Goal: Task Accomplishment & Management: Manage account settings

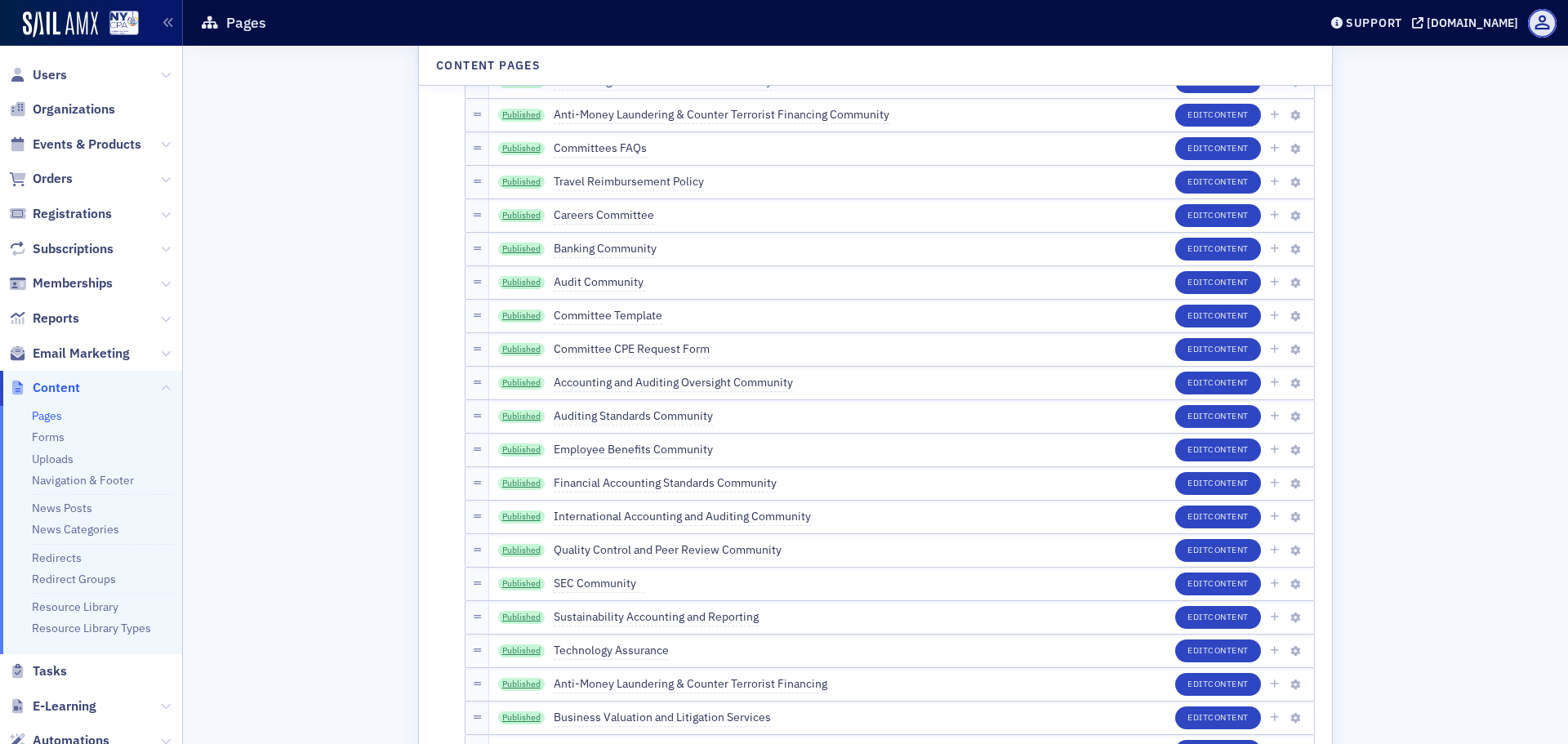
scroll to position [2613, 0]
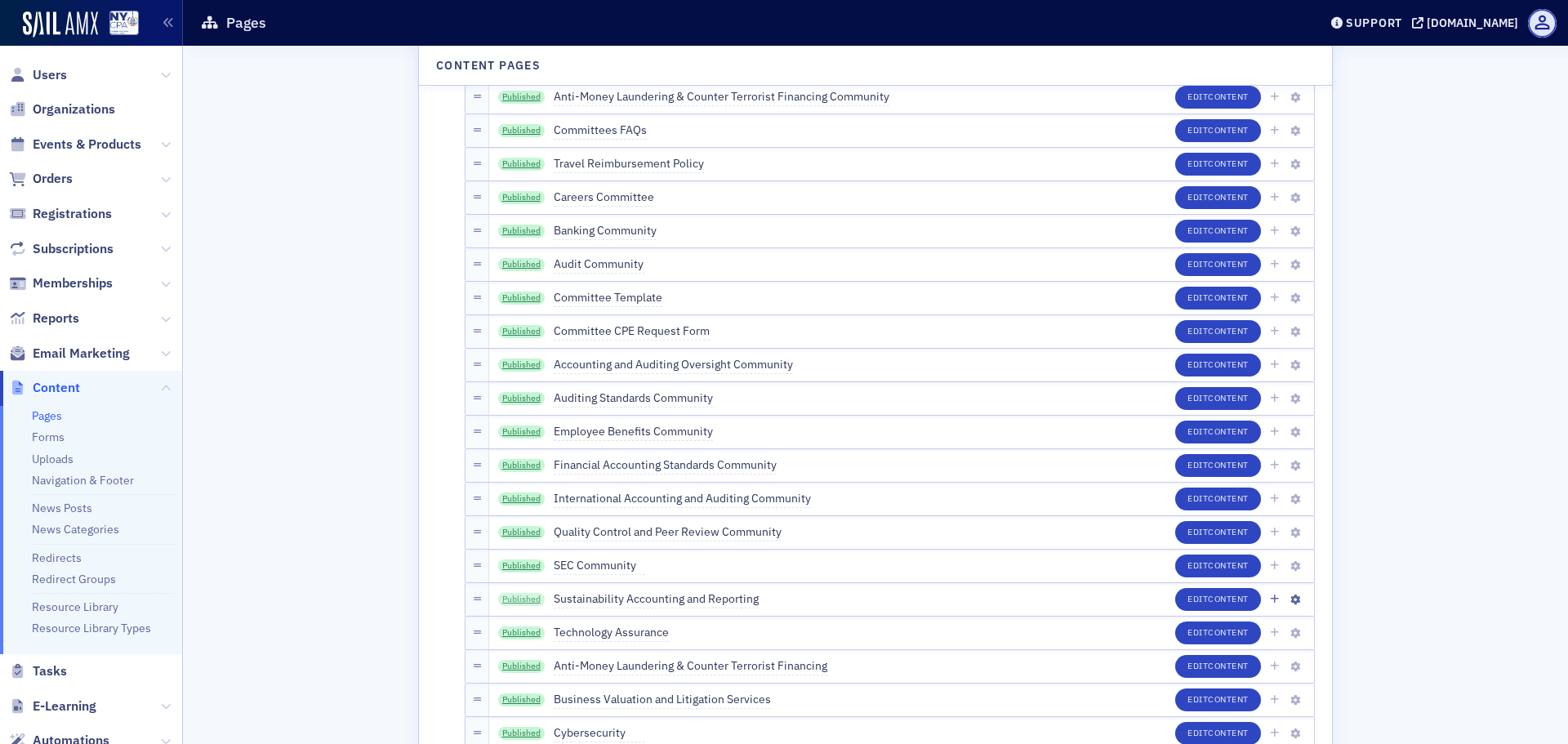
click at [519, 596] on link "Published" at bounding box center [522, 599] width 48 height 13
click at [1177, 601] on button "Edit Content" at bounding box center [1217, 599] width 85 height 23
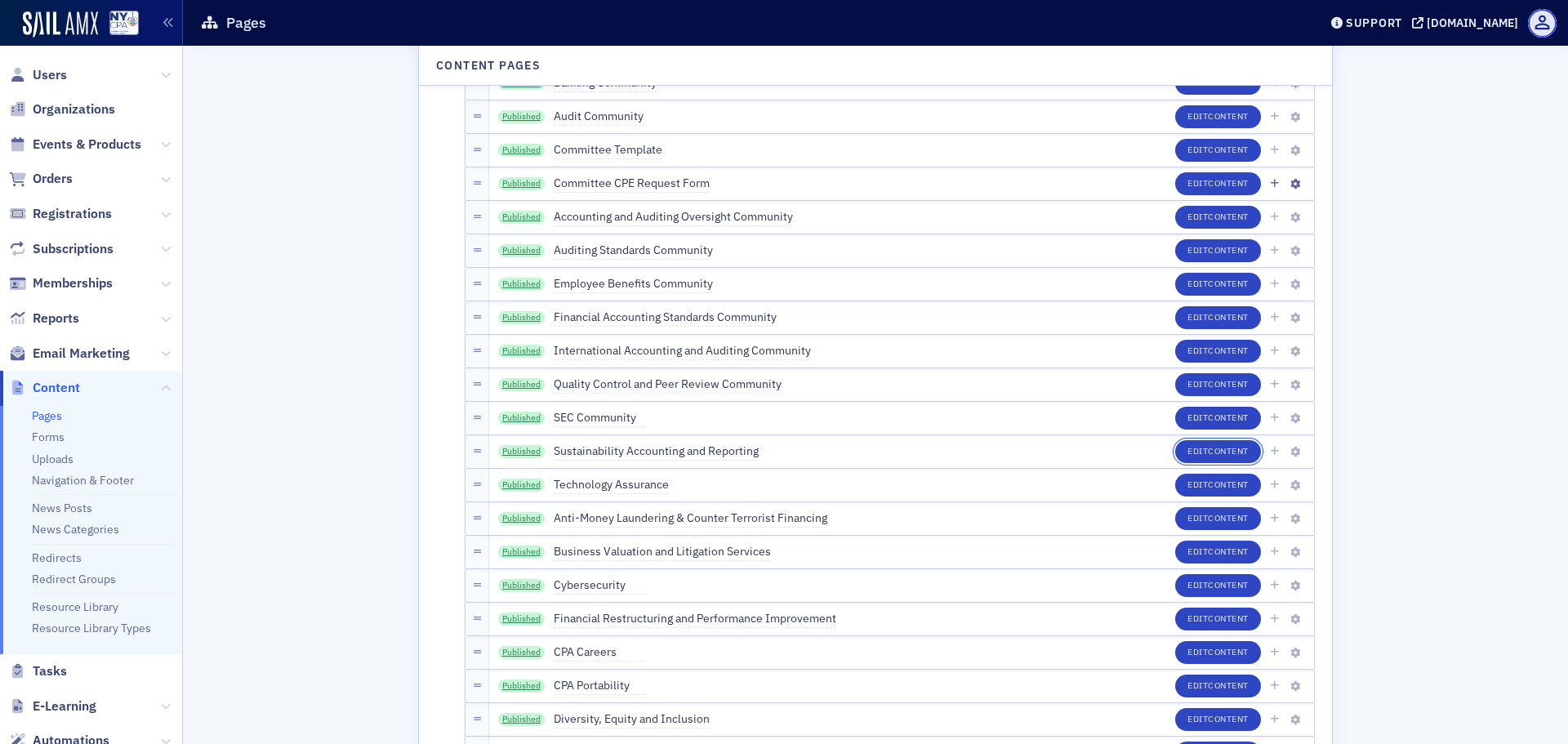
scroll to position [2694, 0]
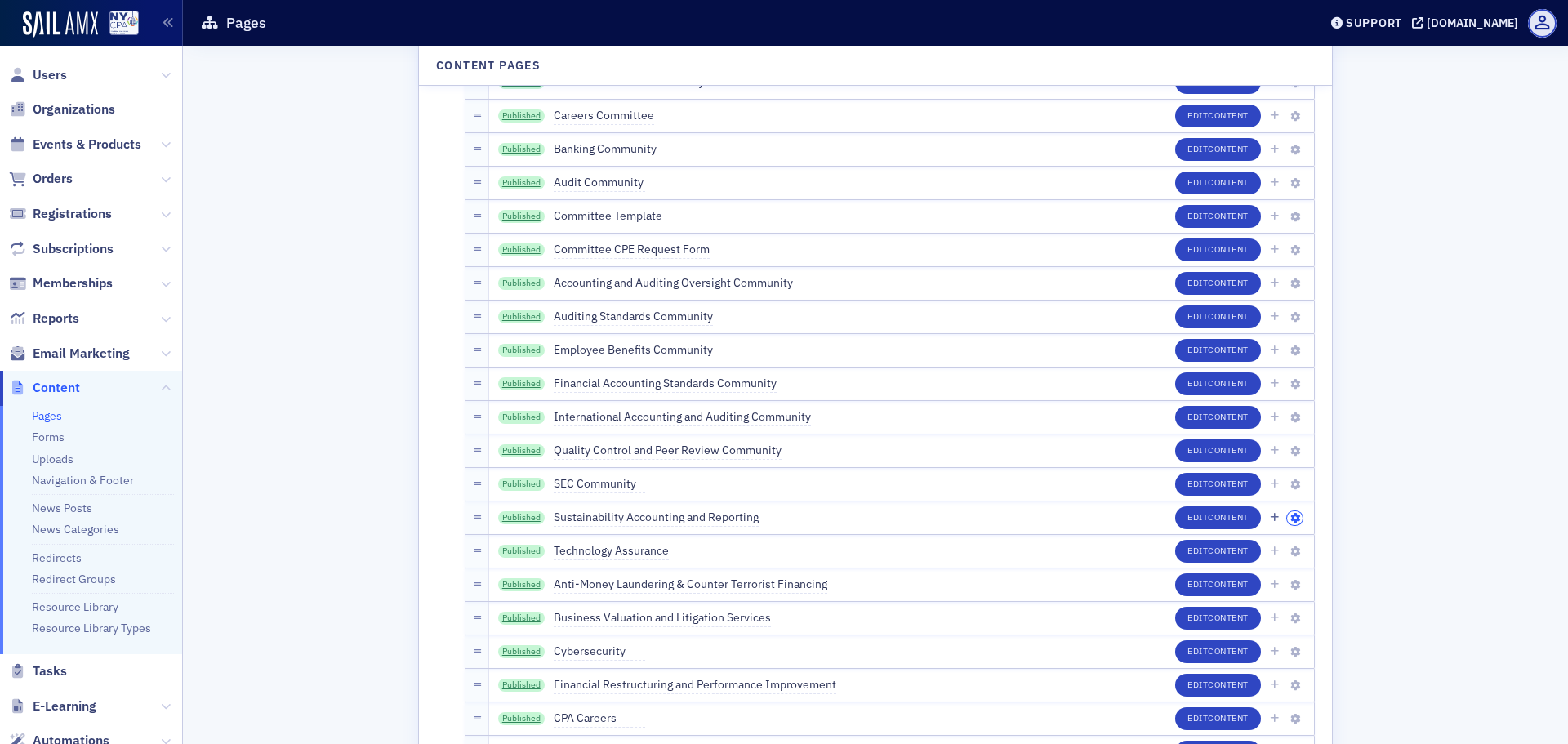
click at [1290, 516] on icon "button" at bounding box center [1294, 518] width 9 height 9
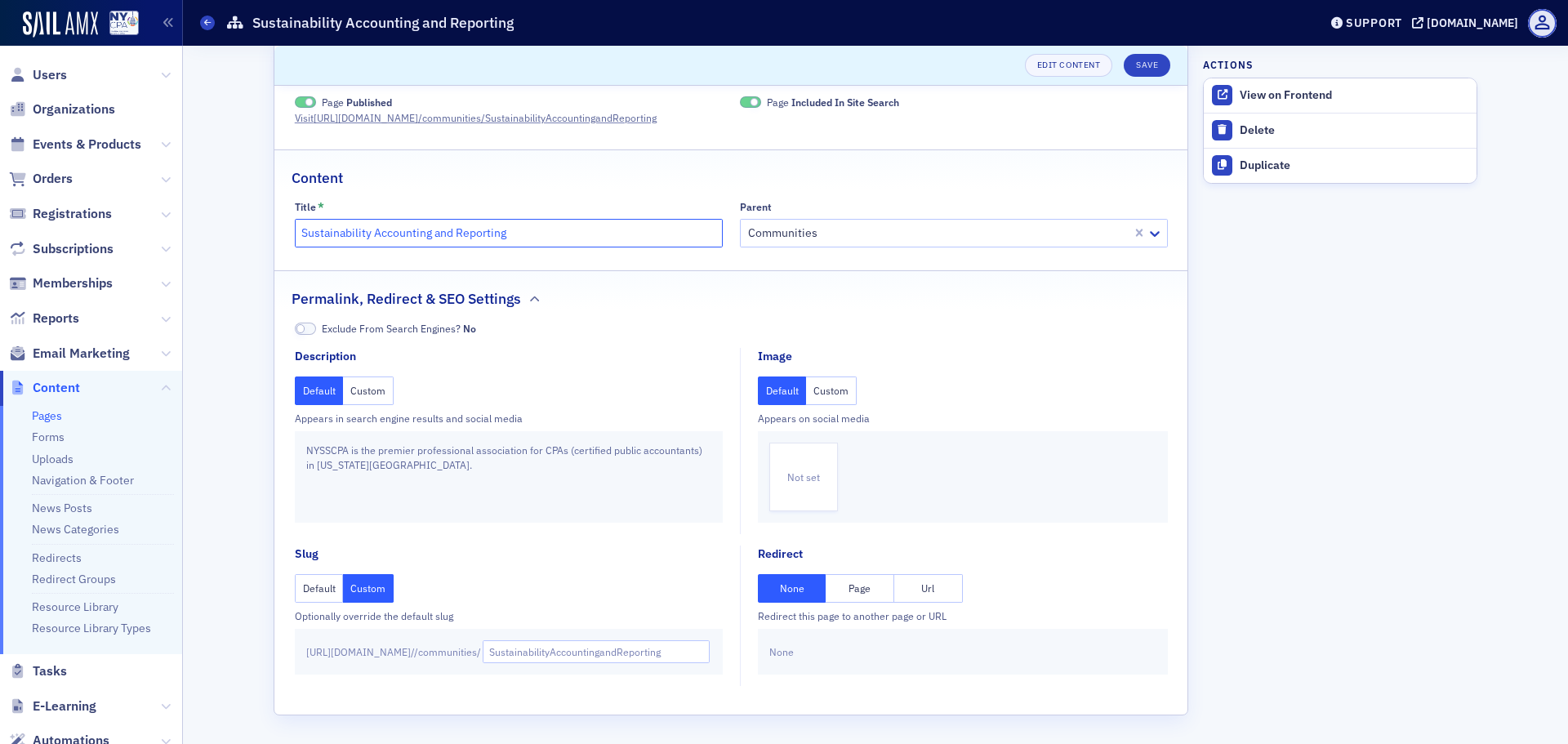
click at [521, 233] on input "Sustainability Accounting and Reporting" at bounding box center [509, 233] width 428 height 28
type input "Sustainability Accounting and Reporting Community"
click at [562, 655] on input "SustainabilityAccountingandReporting" at bounding box center [596, 651] width 228 height 23
type input "sustainability-accounting-reporting"
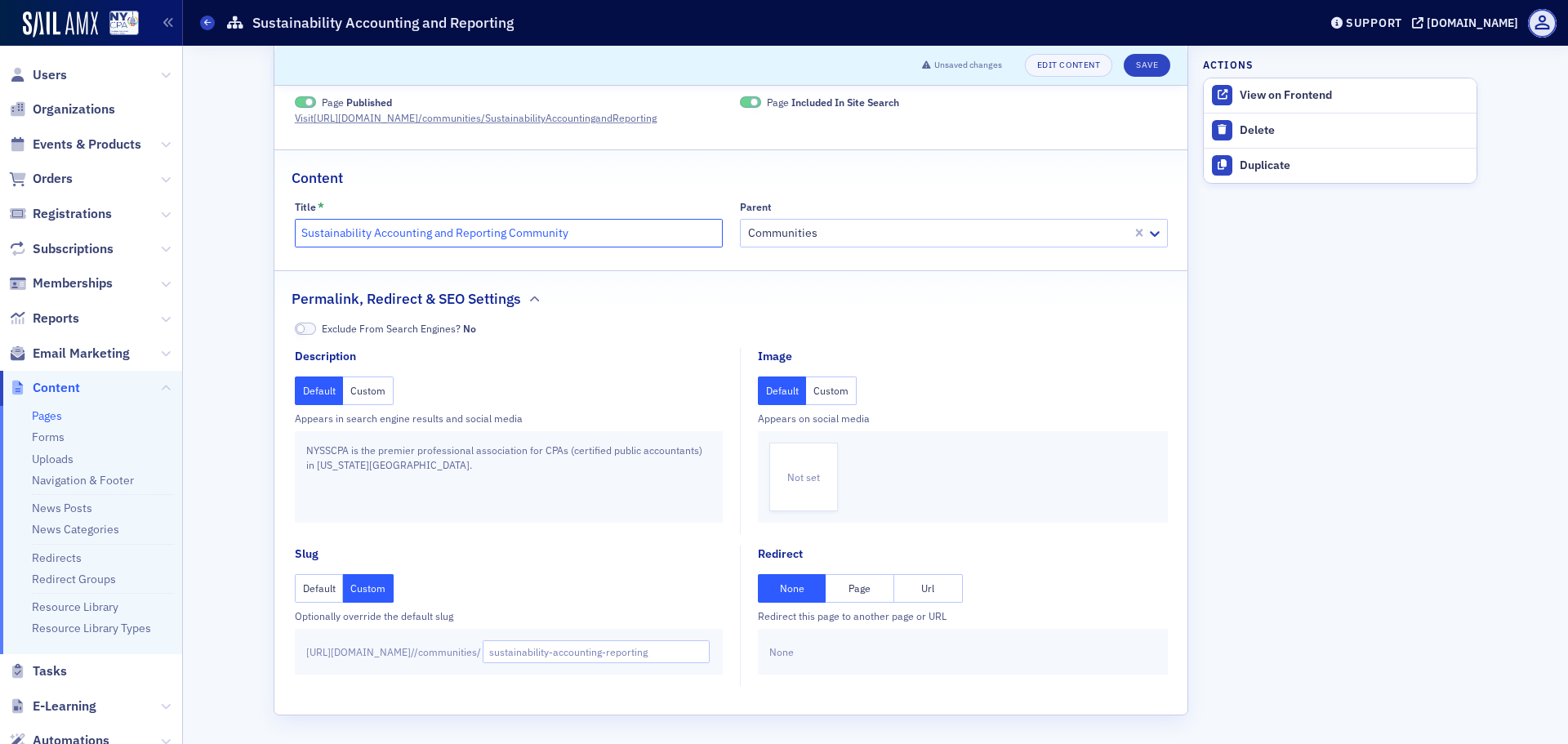
scroll to position [0, 0]
click at [585, 238] on input "Sustainability Accounting and Reporting Community" at bounding box center [509, 233] width 428 height 28
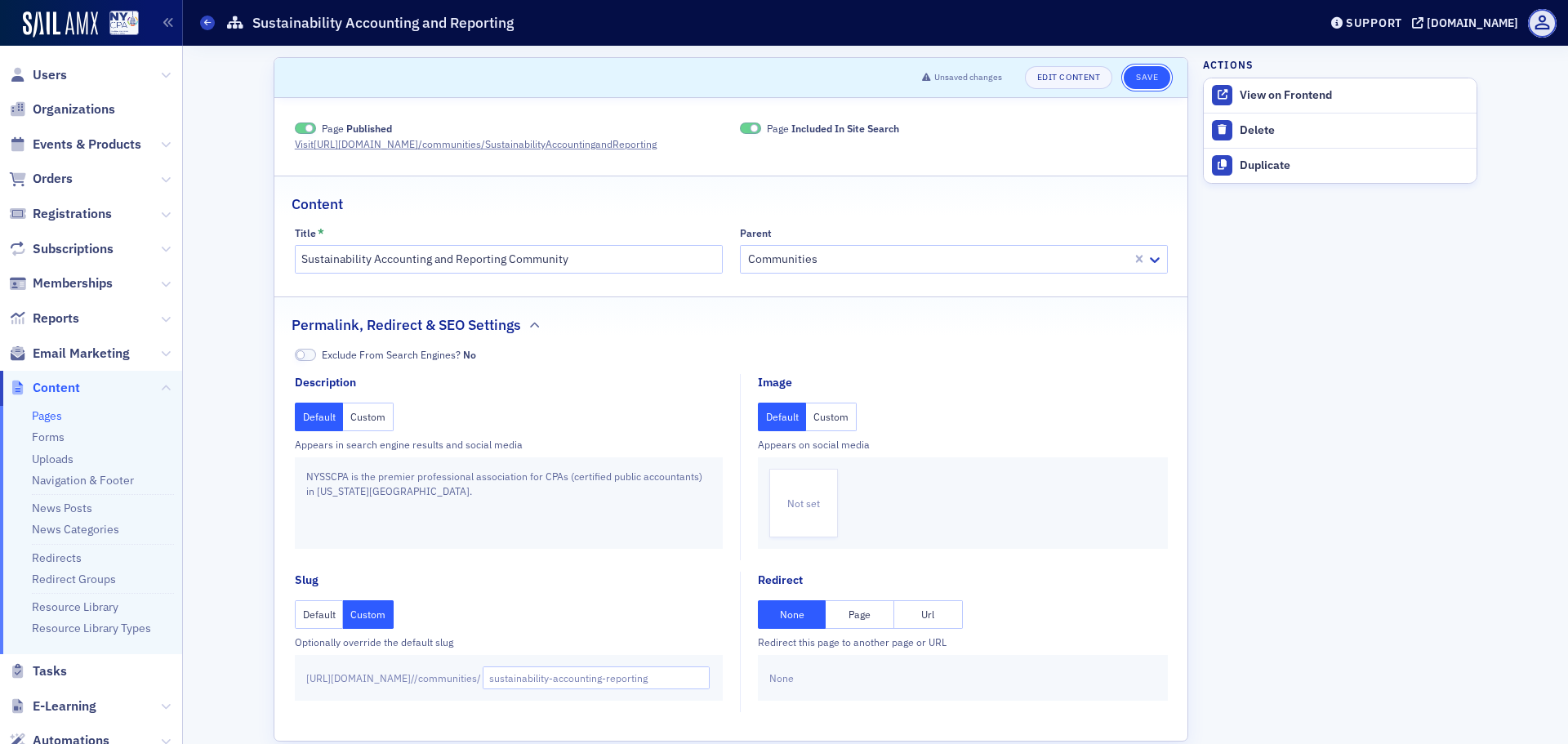
click at [1154, 76] on button "Save" at bounding box center [1147, 78] width 47 height 23
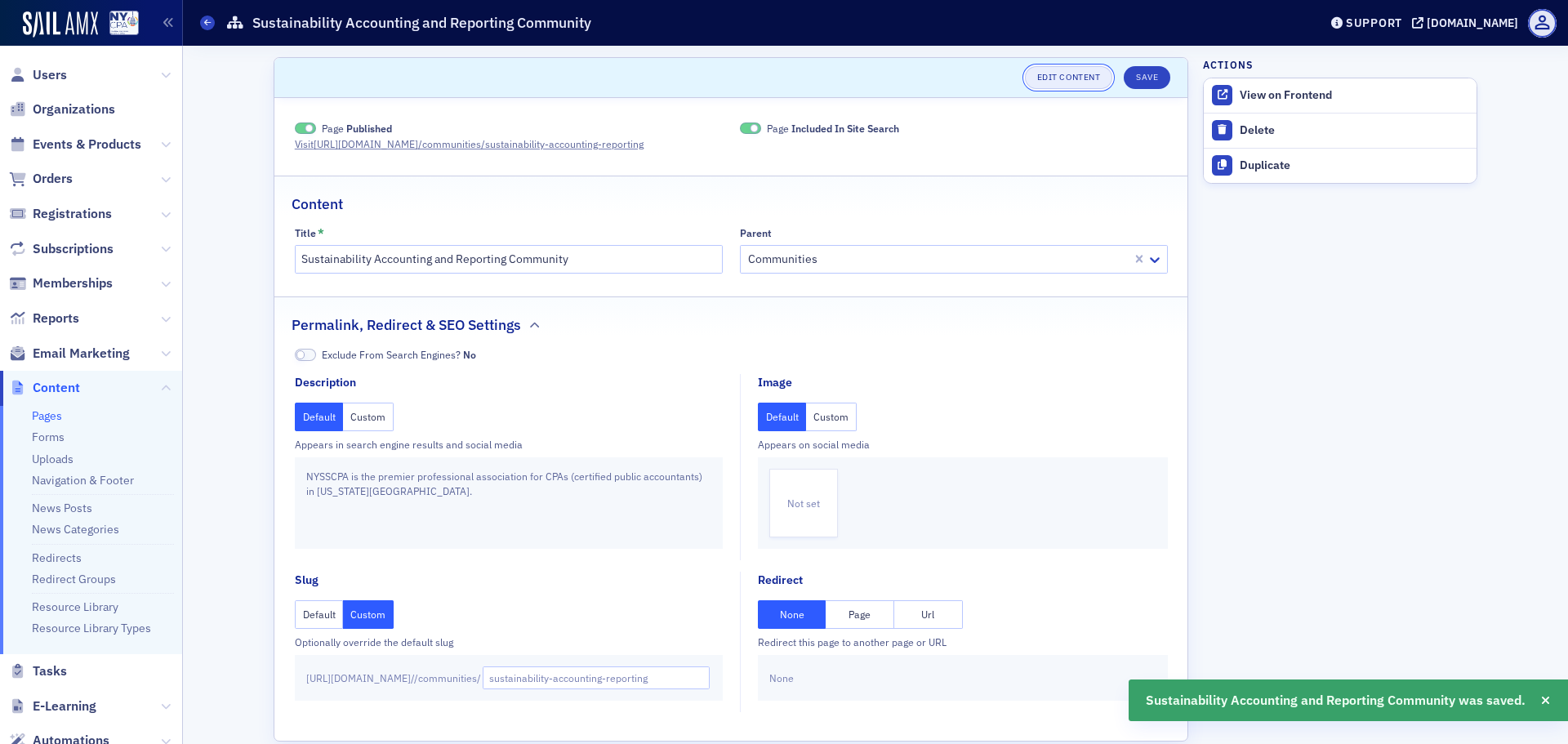
click at [1057, 81] on link "Edit Content" at bounding box center [1068, 78] width 87 height 23
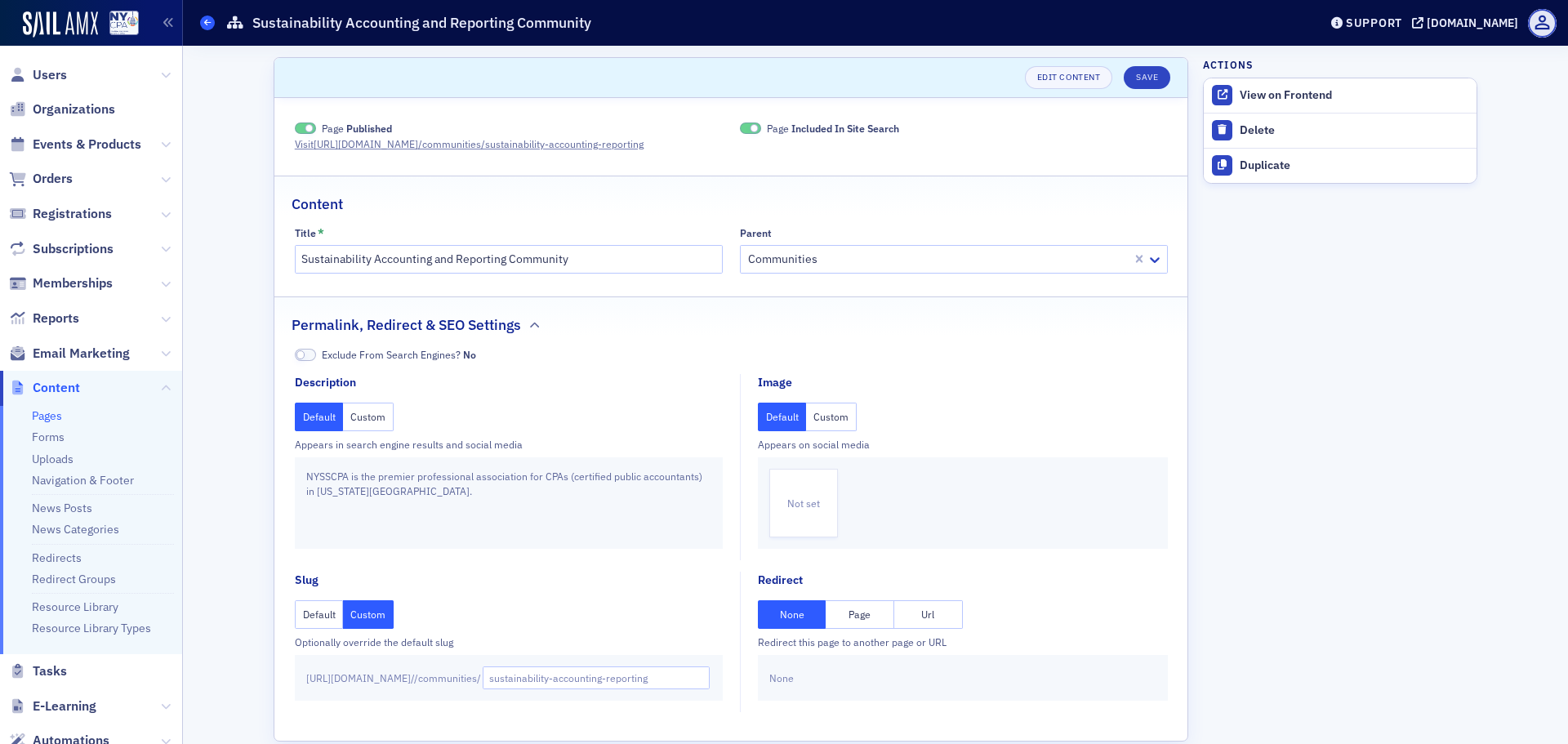
click at [208, 22] on icon at bounding box center [207, 22] width 7 height 8
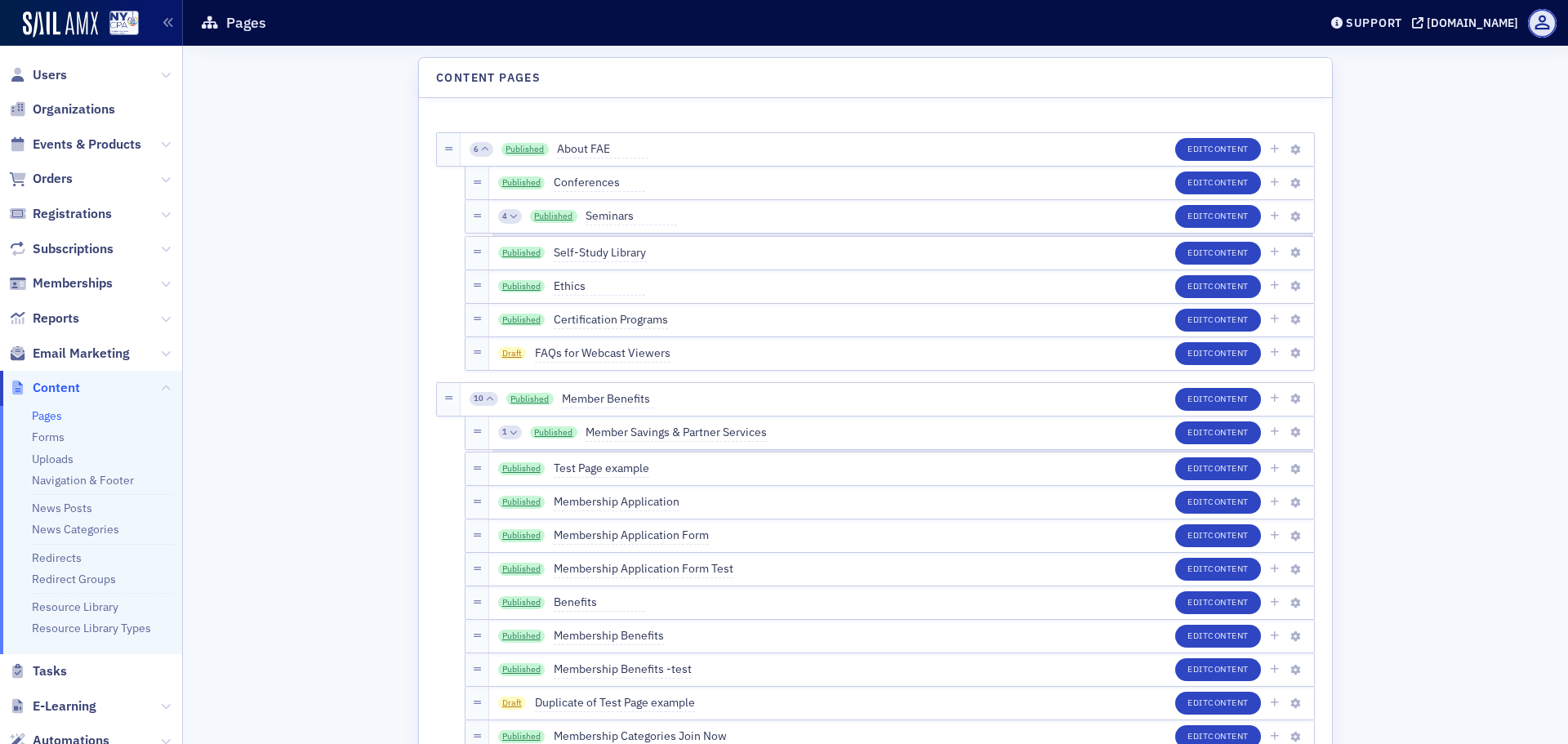
scroll to position [2817, 0]
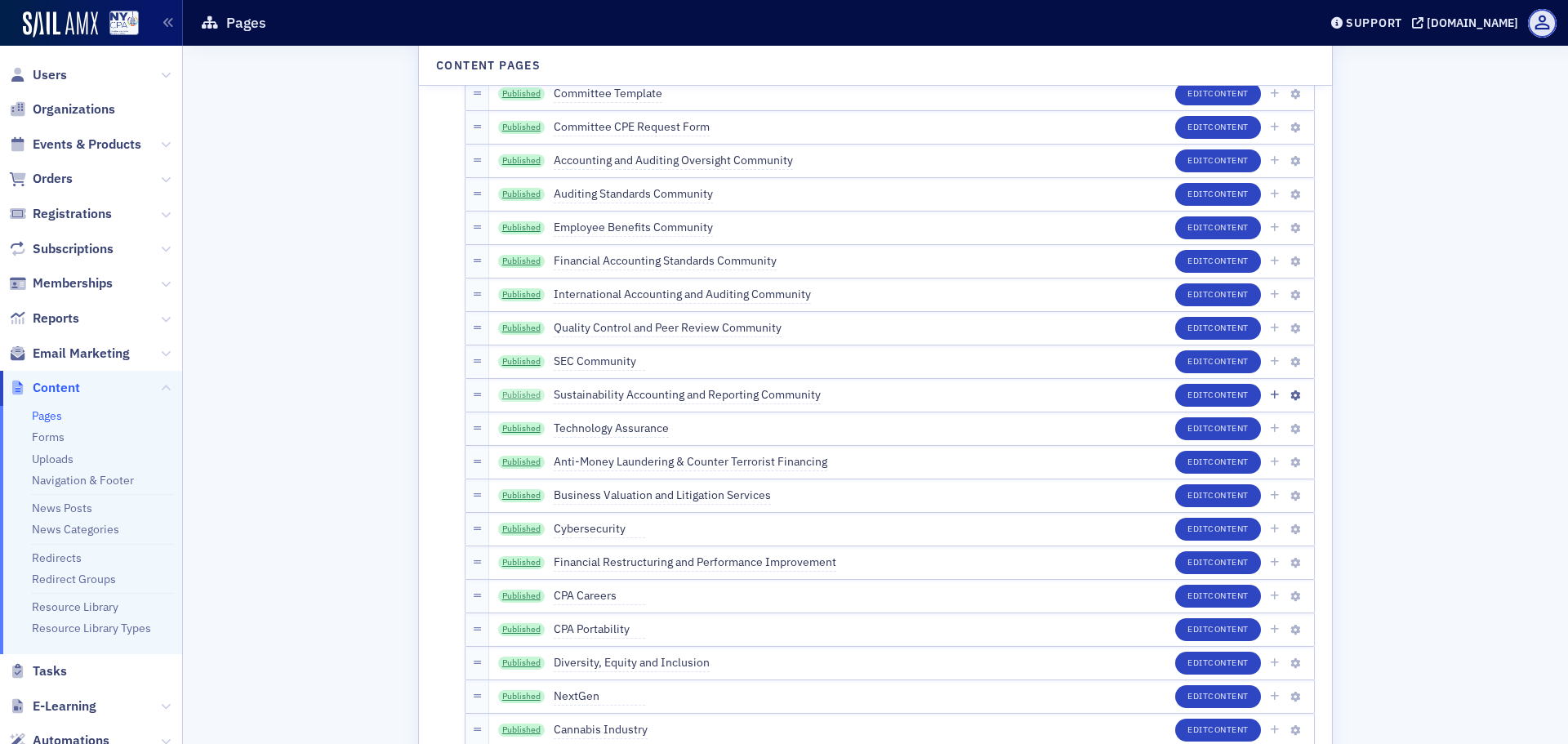
click at [520, 395] on link "Published" at bounding box center [522, 395] width 48 height 13
click at [1278, 463] on div "Edit Content" at bounding box center [1238, 462] width 127 height 23
click at [1286, 462] on button "button" at bounding box center [1294, 462] width 15 height 15
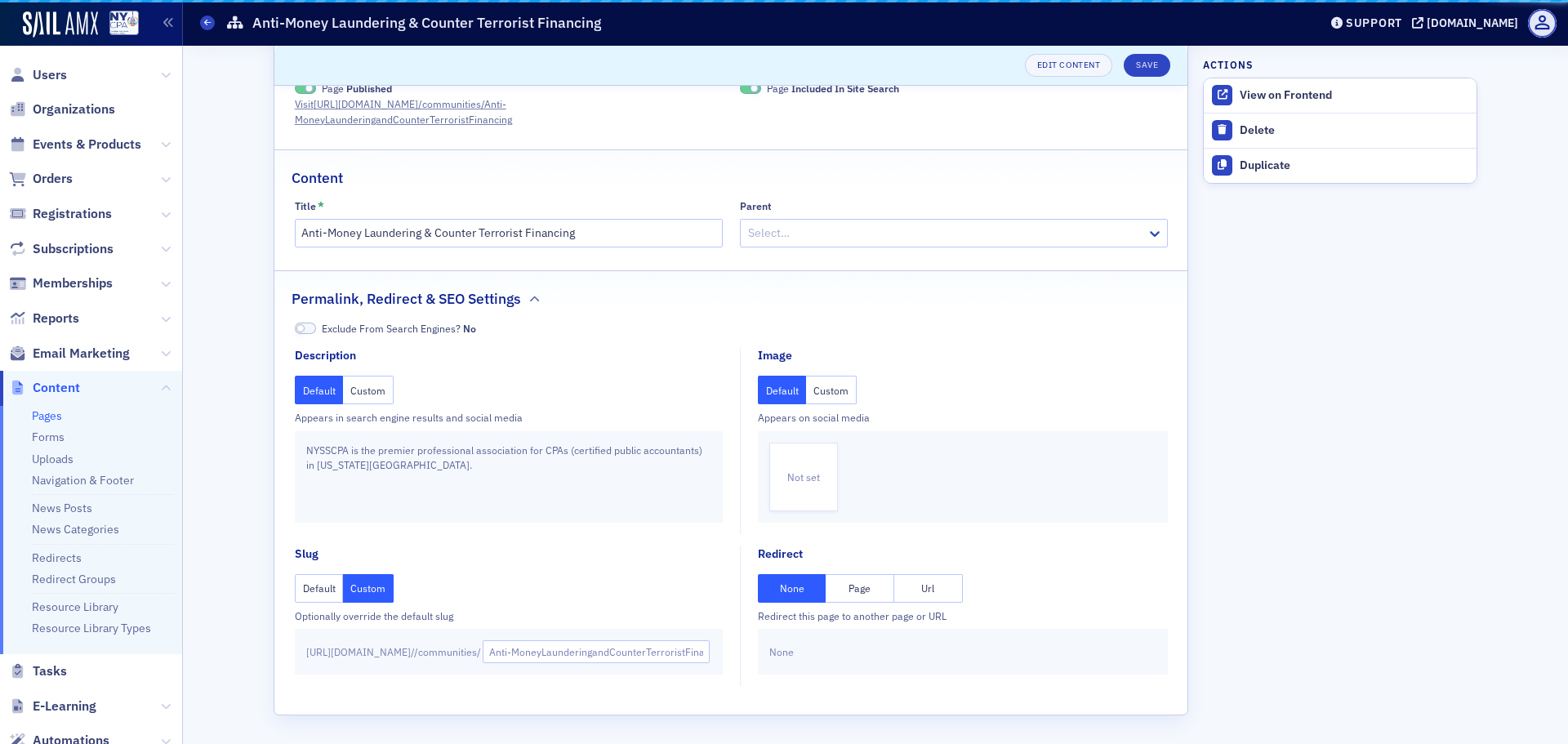
scroll to position [40, 0]
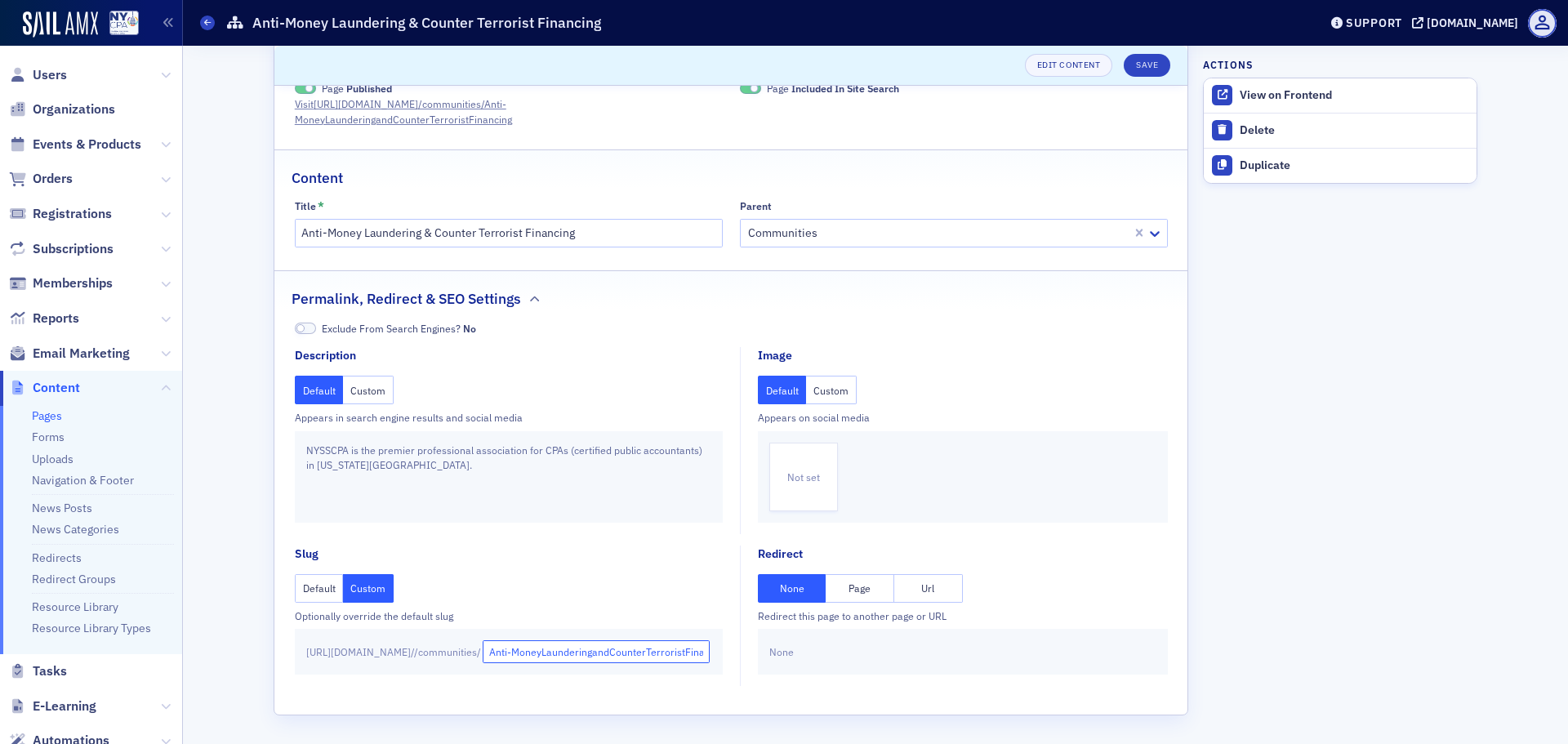
drag, startPoint x: 561, startPoint y: 652, endPoint x: 551, endPoint y: 652, distance: 10.0
click at [551, 652] on input "Anti-MoneyLaunderingandCounterTerroristFinancing" at bounding box center [596, 651] width 228 height 23
click at [578, 652] on input "anti-MoneyLaunderingandCounterTerroristFinancing" at bounding box center [596, 651] width 228 height 23
click at [606, 657] on input "anti-moneyLaunderingandCounterTerroristFinancing" at bounding box center [596, 651] width 228 height 23
drag, startPoint x: 661, startPoint y: 654, endPoint x: 677, endPoint y: 654, distance: 16.0
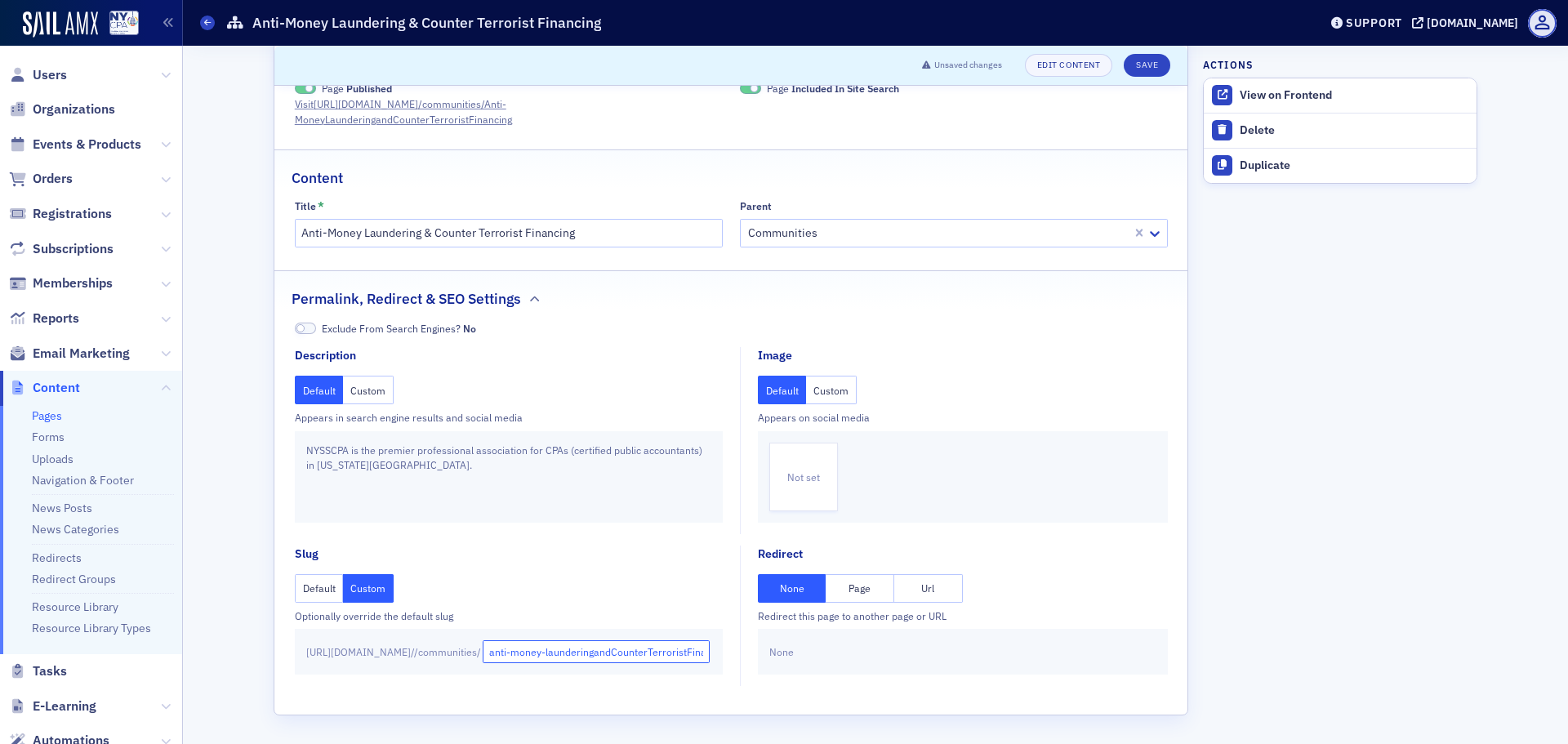
click at [677, 654] on input "anti-money-launderingandCounterTerroristFinancing" at bounding box center [596, 651] width 228 height 23
click at [634, 648] on input "anti-money-laundering-counter-terrorist-financing" at bounding box center [596, 651] width 228 height 23
type input "anti-money-laundering-counter-terrorist-financing"
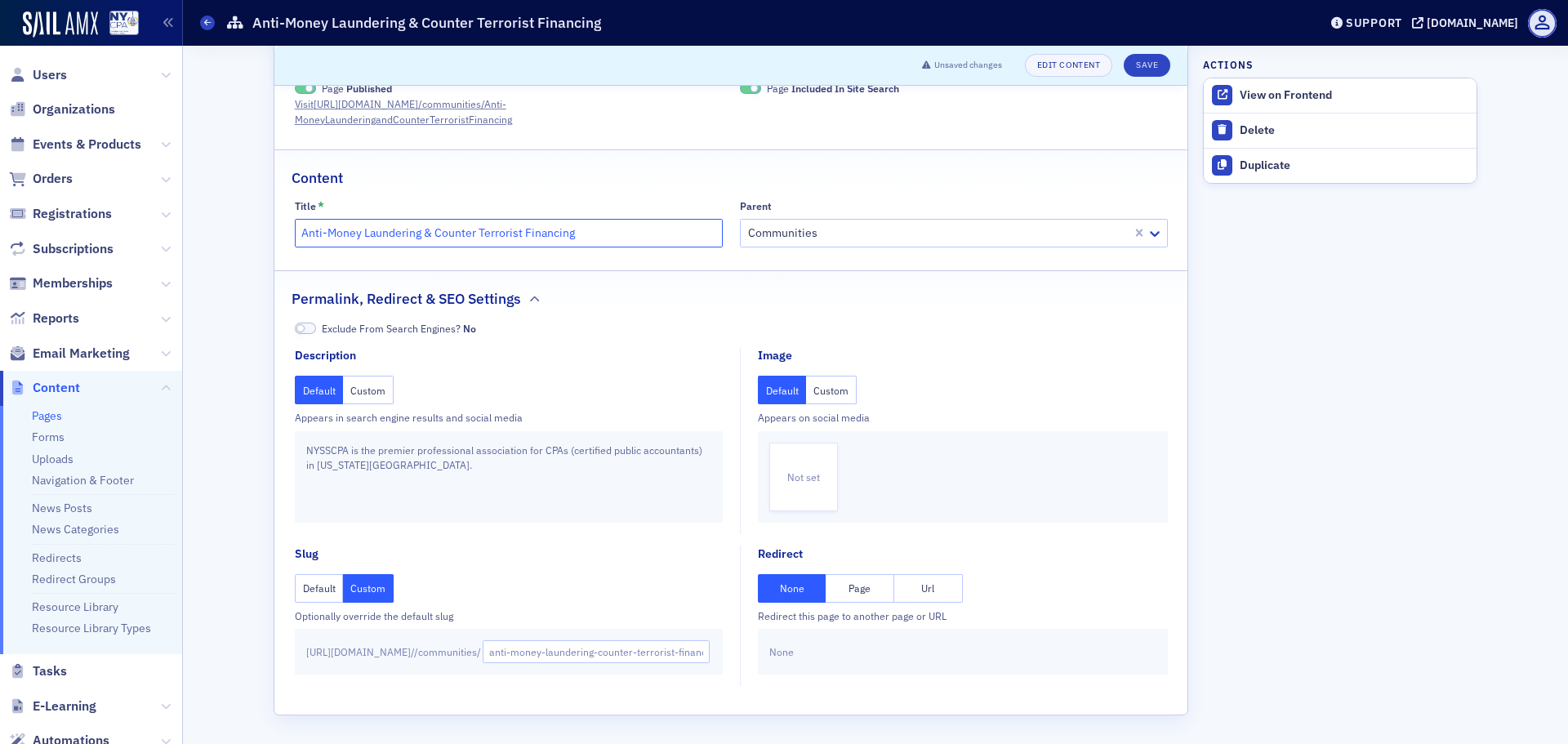
click at [617, 230] on input "Anti-Money Laundering & Counter Terrorist Financing" at bounding box center [509, 233] width 428 height 28
type input "Anti-Money Laundering & Counter Terrorist Financing Community"
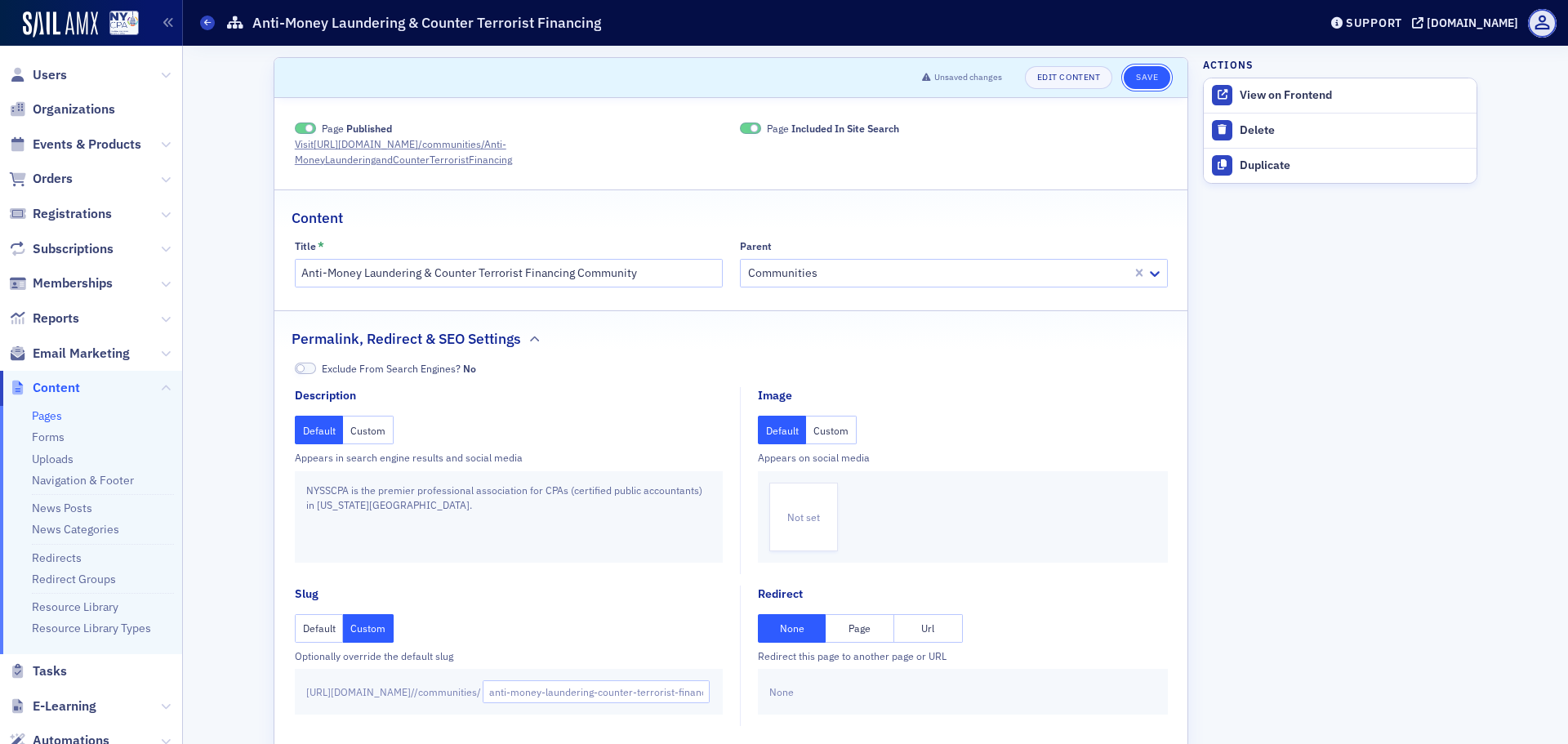
click at [1135, 82] on button "Save" at bounding box center [1147, 78] width 47 height 23
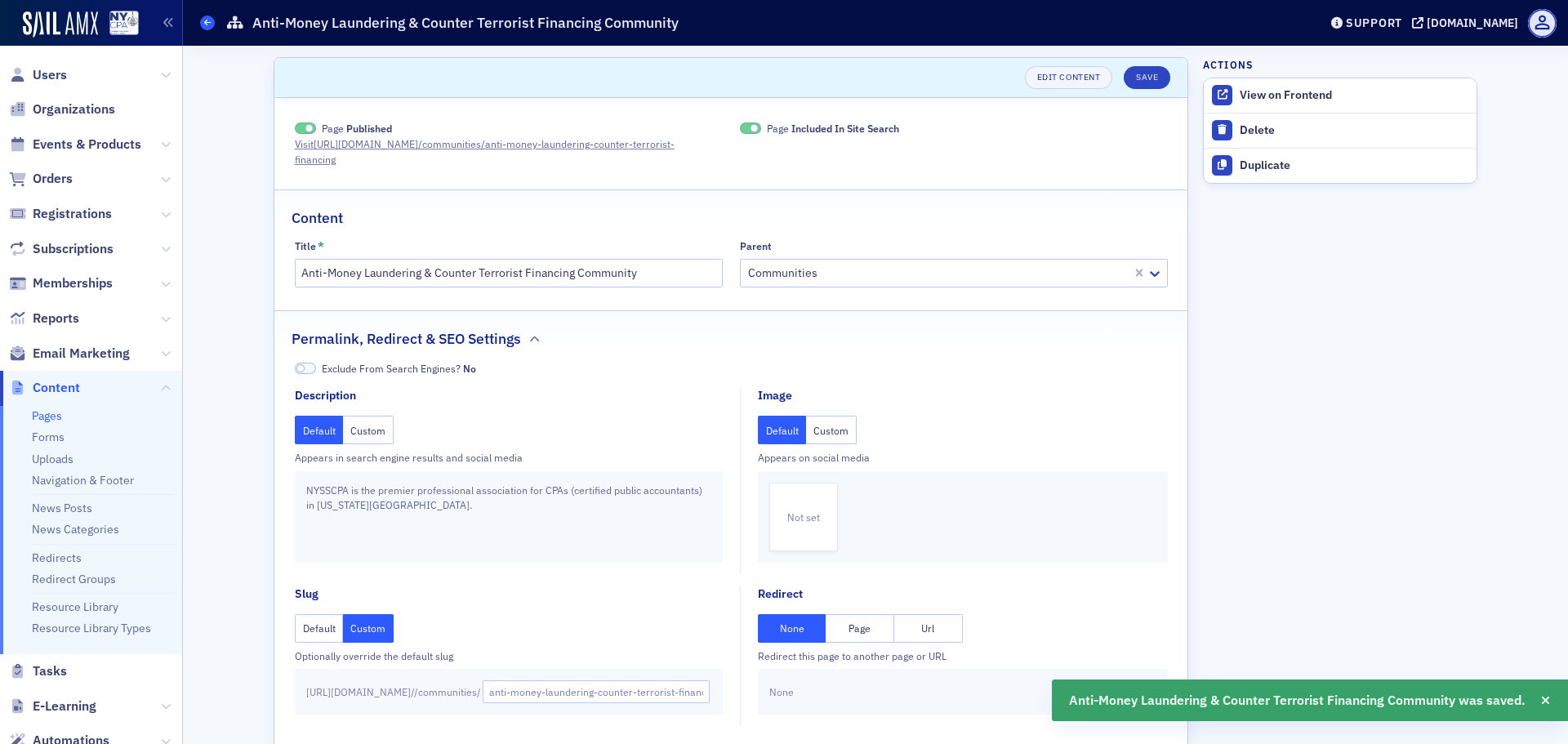
click at [207, 20] on icon at bounding box center [207, 22] width 7 height 8
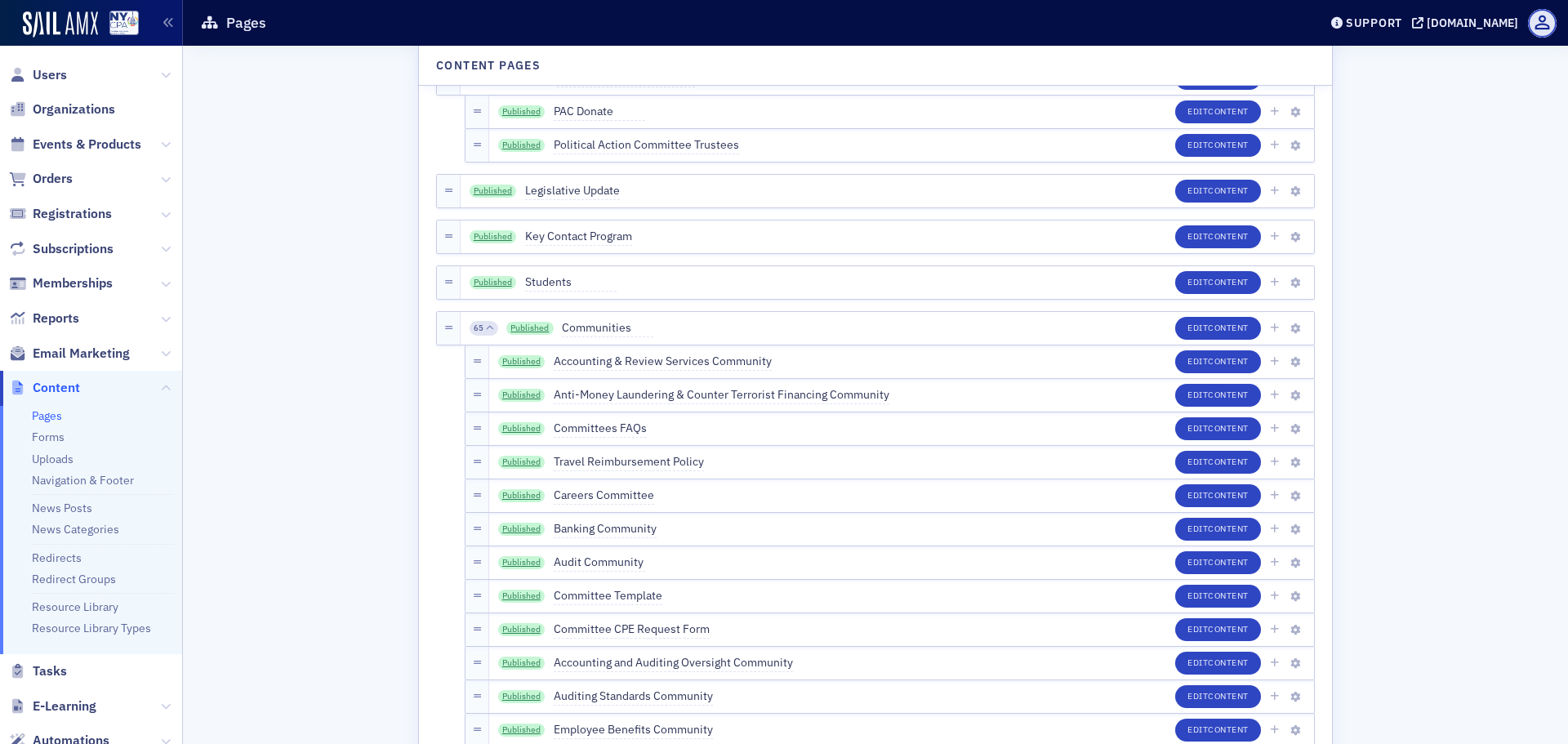
scroll to position [2885, 0]
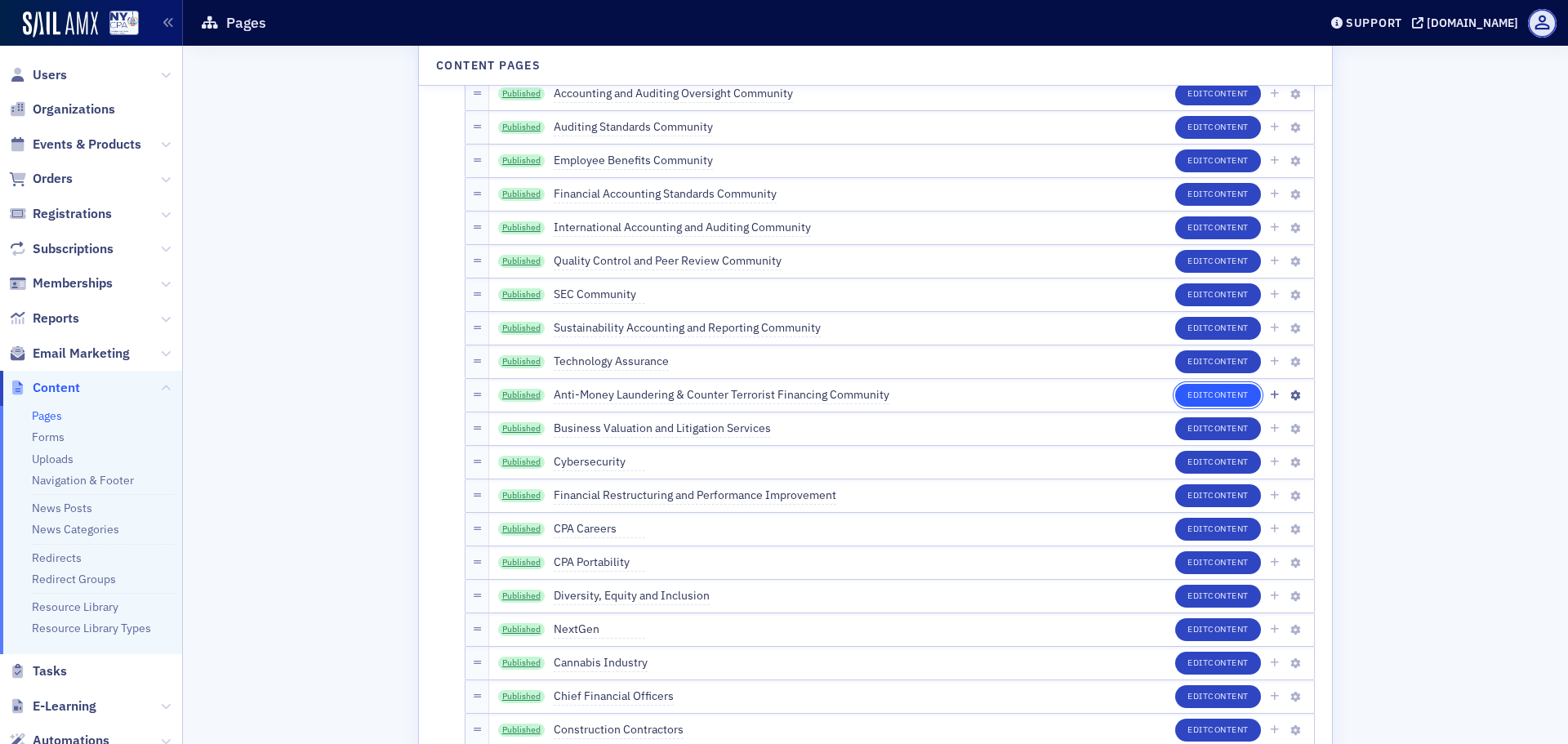
click at [1224, 403] on button "Edit Content" at bounding box center [1217, 395] width 85 height 23
click at [520, 392] on link "Published" at bounding box center [522, 395] width 48 height 13
click at [509, 392] on link "Published" at bounding box center [522, 395] width 48 height 13
click at [1193, 394] on button "Edit Content" at bounding box center [1217, 395] width 85 height 23
click at [1290, 396] on icon "button" at bounding box center [1294, 395] width 9 height 9
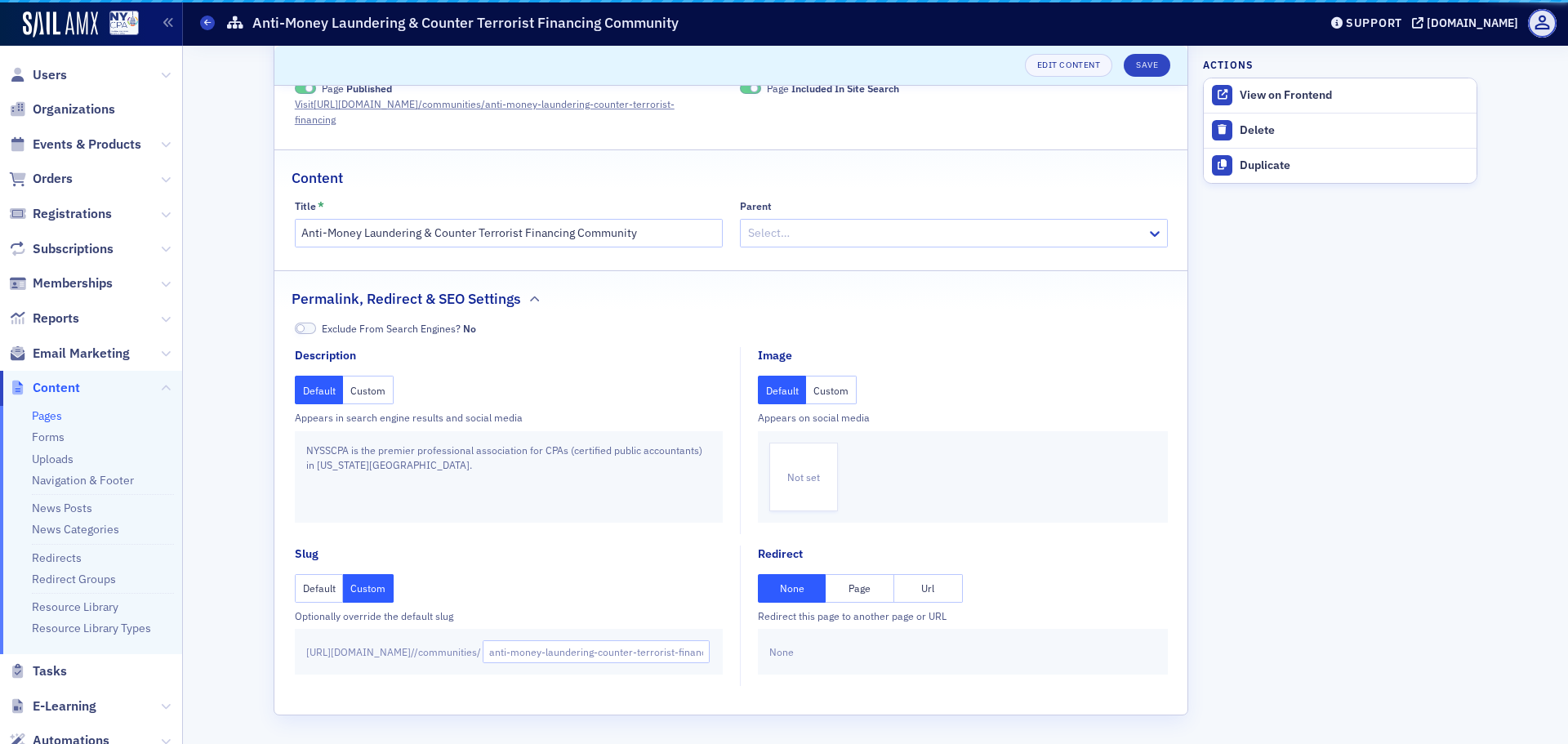
scroll to position [40, 0]
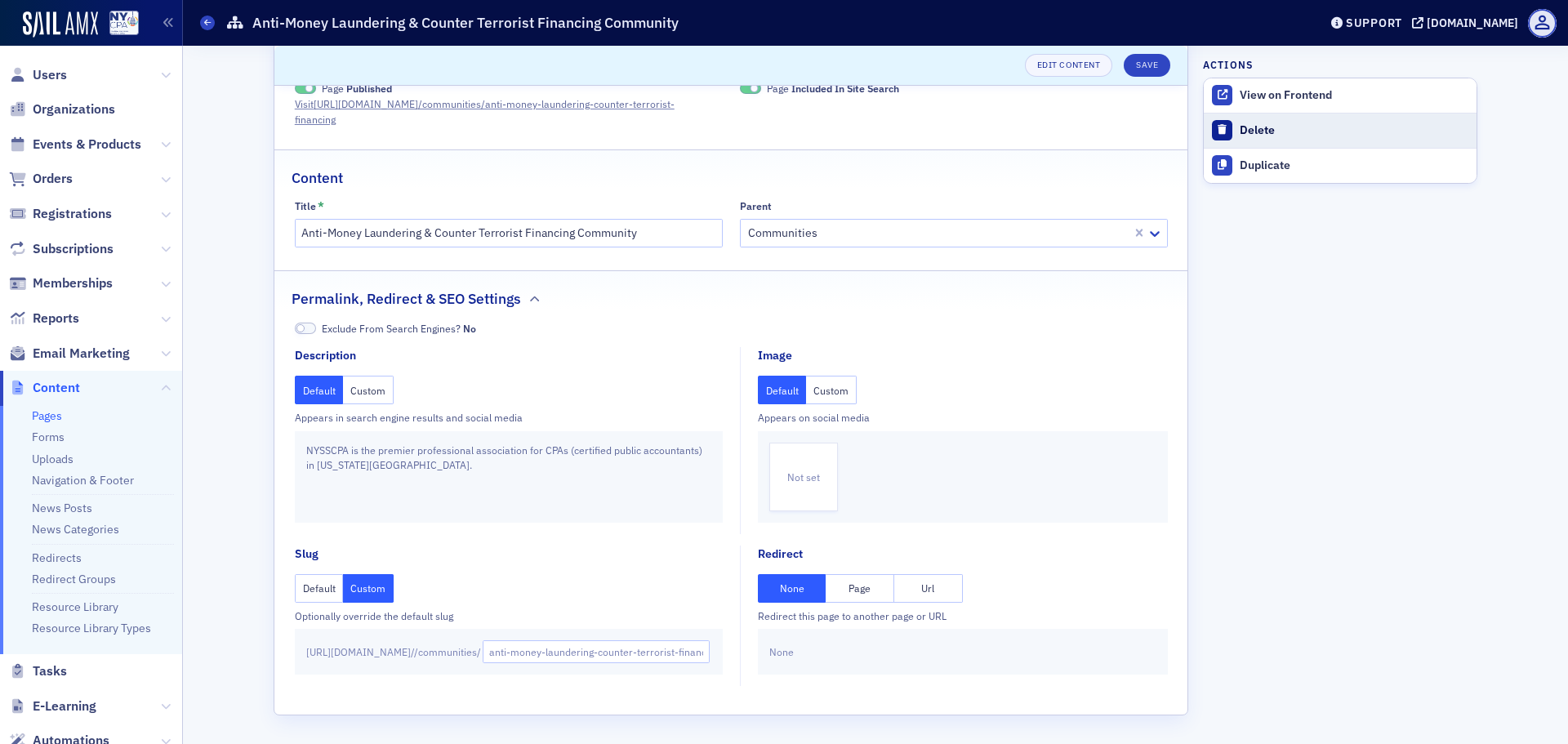
click at [1260, 134] on div "Delete" at bounding box center [1354, 131] width 229 height 15
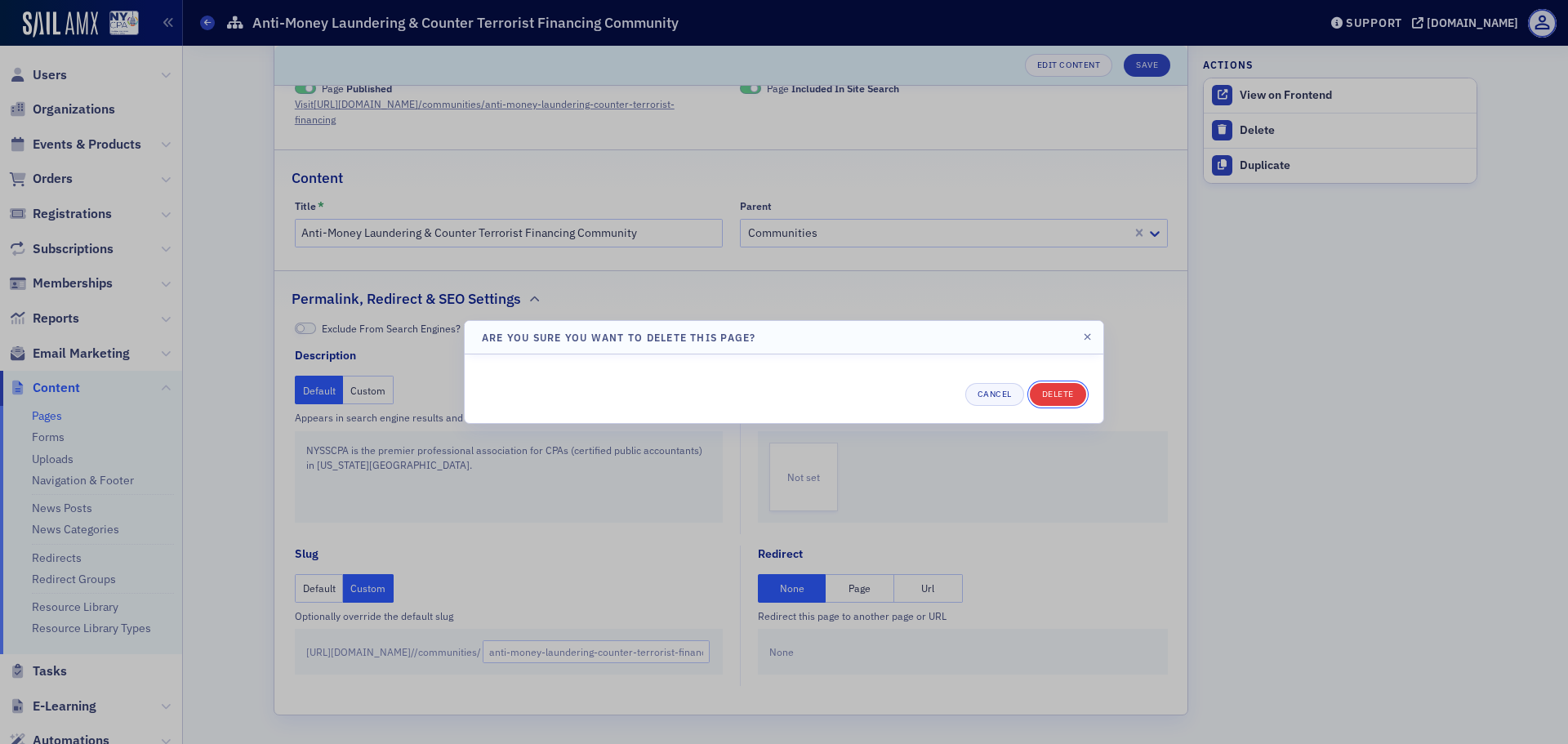
click at [1058, 395] on button "Delete" at bounding box center [1058, 394] width 56 height 23
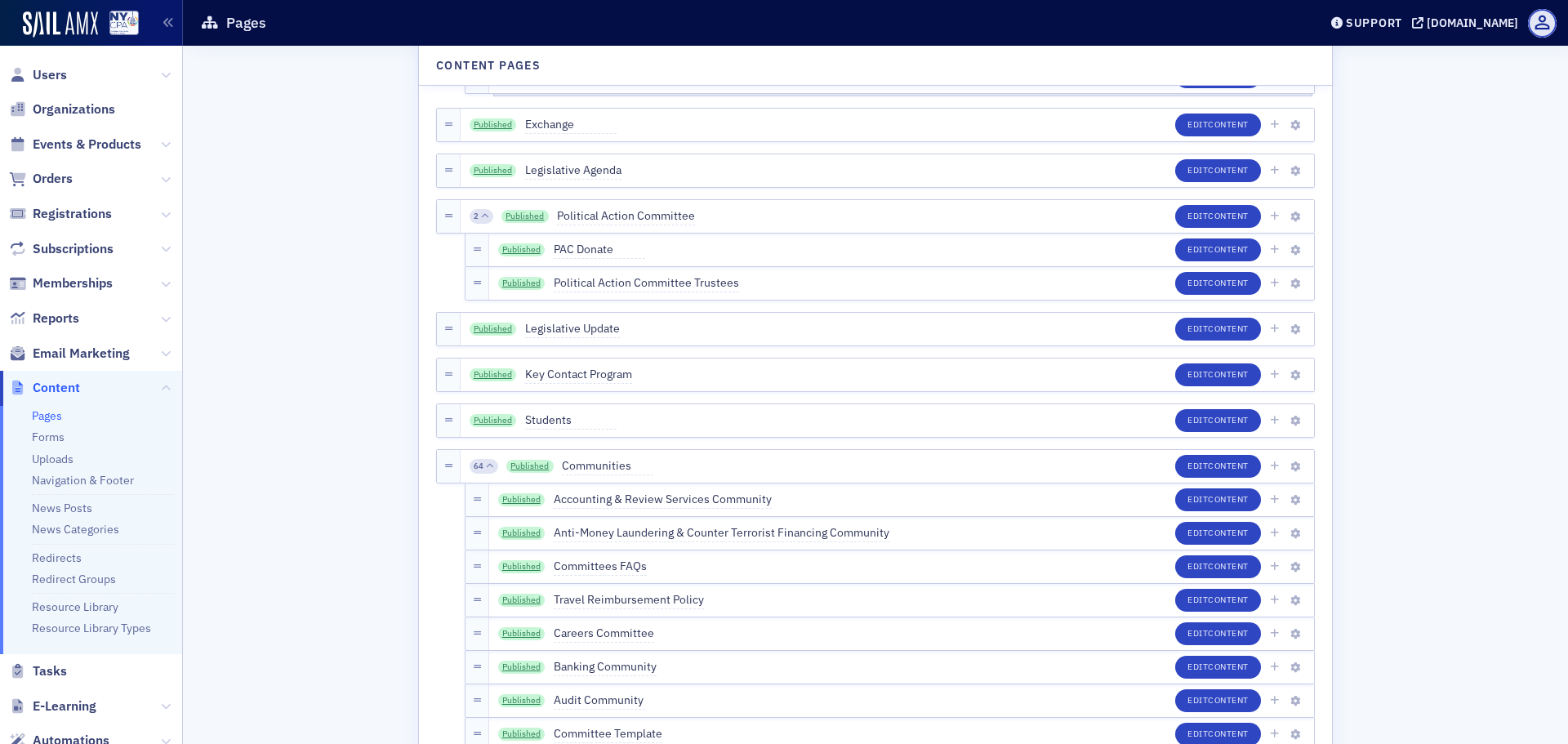
scroll to position [2205, 0]
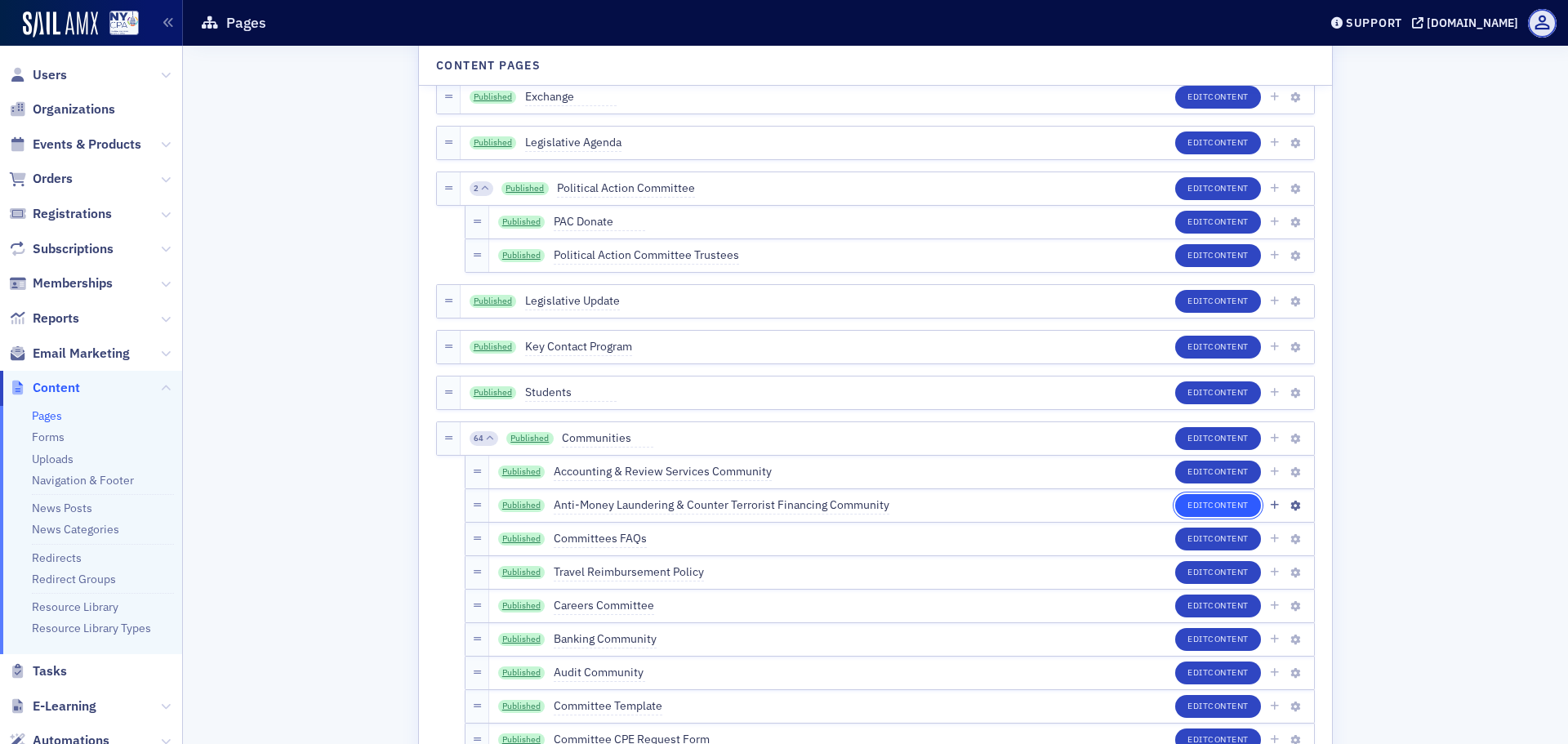
click at [1215, 514] on button "Edit Content" at bounding box center [1217, 505] width 85 height 23
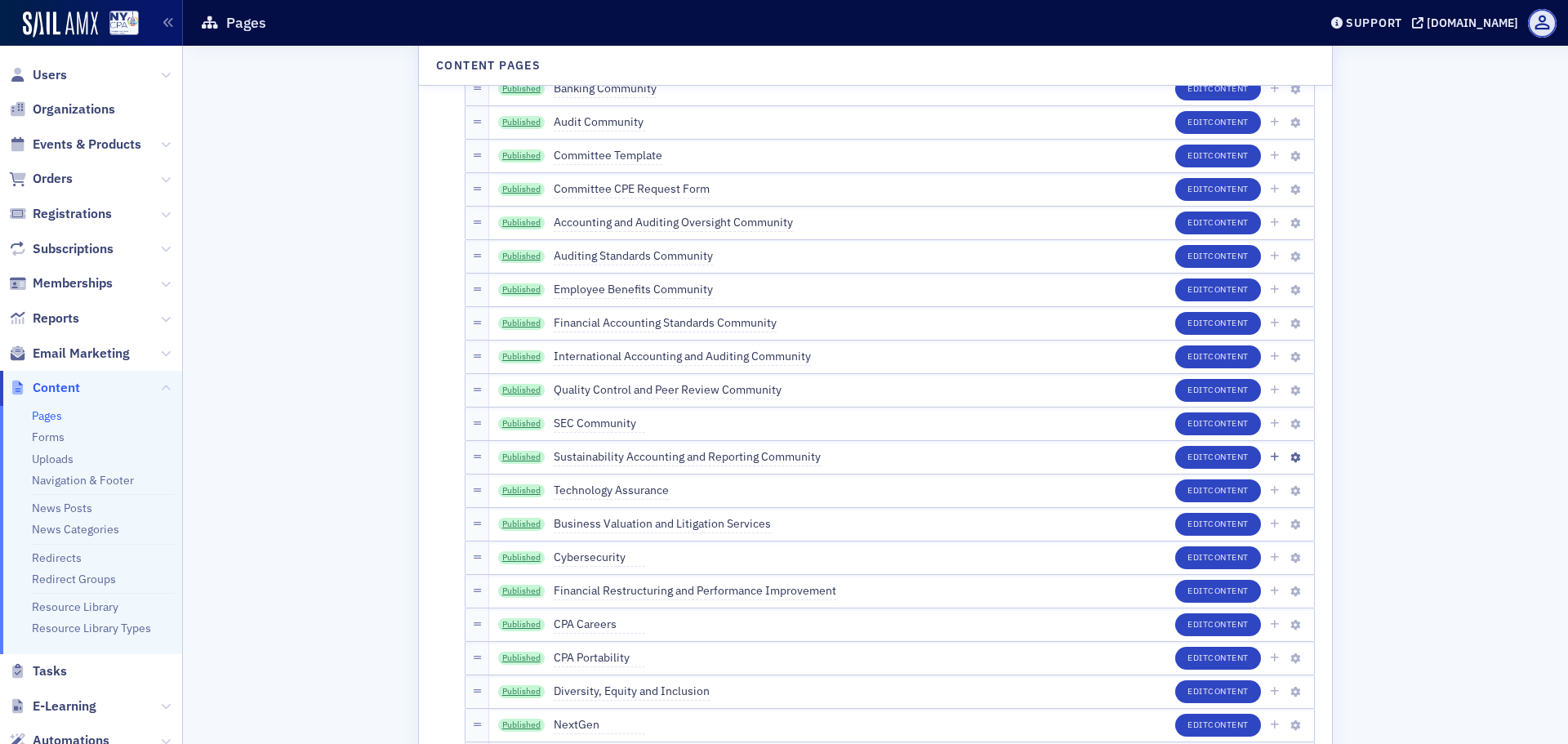
scroll to position [2858, 0]
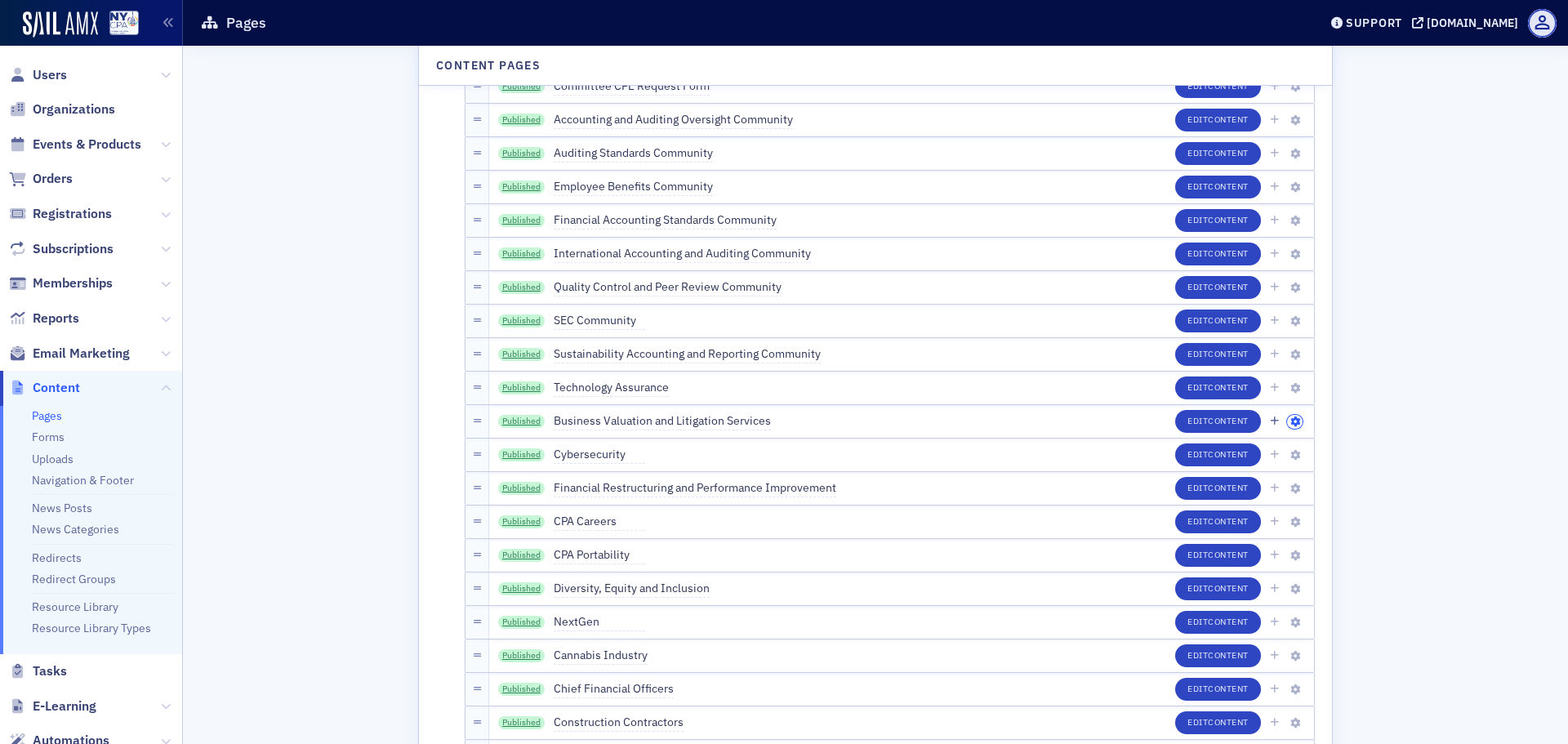
click at [1291, 417] on icon "button" at bounding box center [1294, 421] width 9 height 9
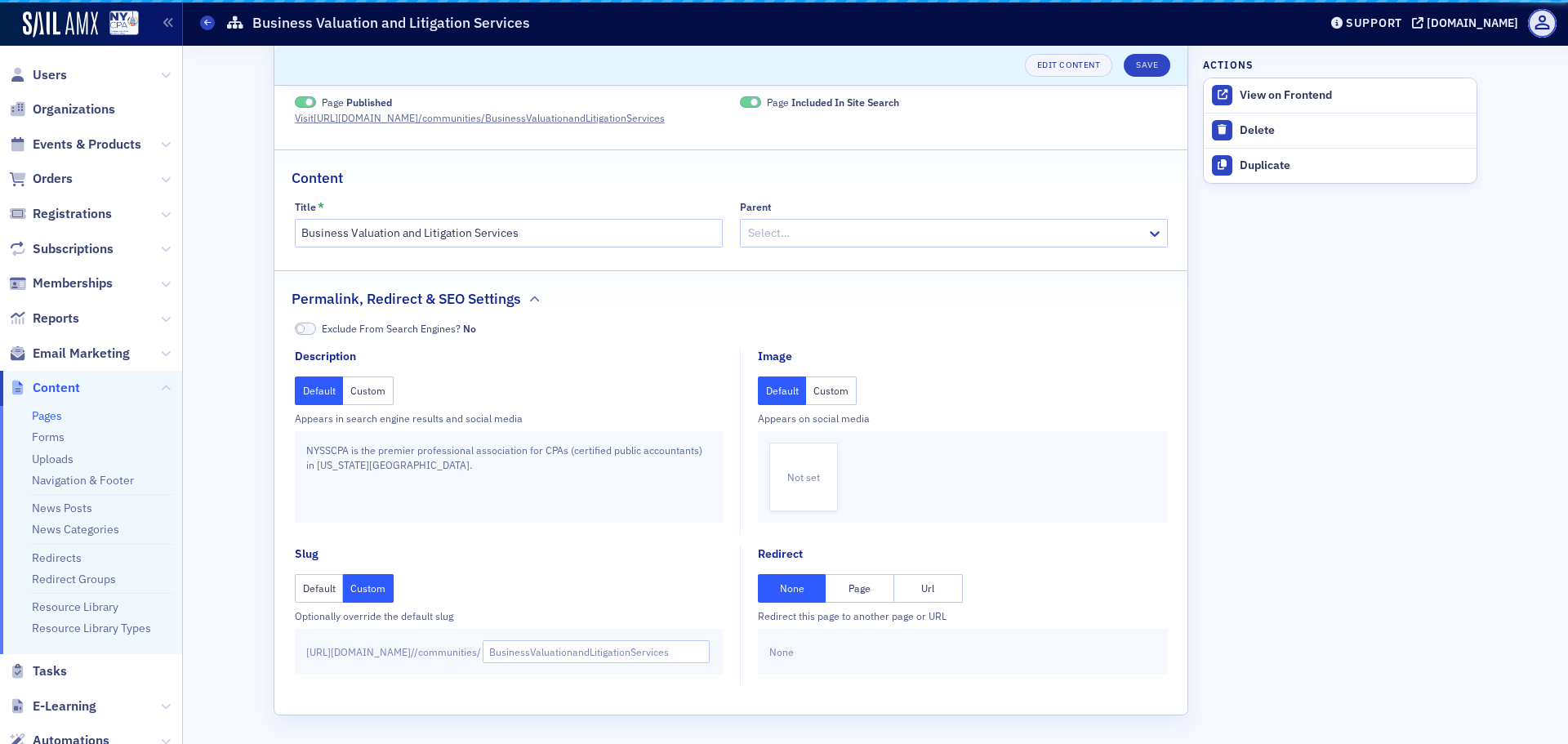
scroll to position [40, 0]
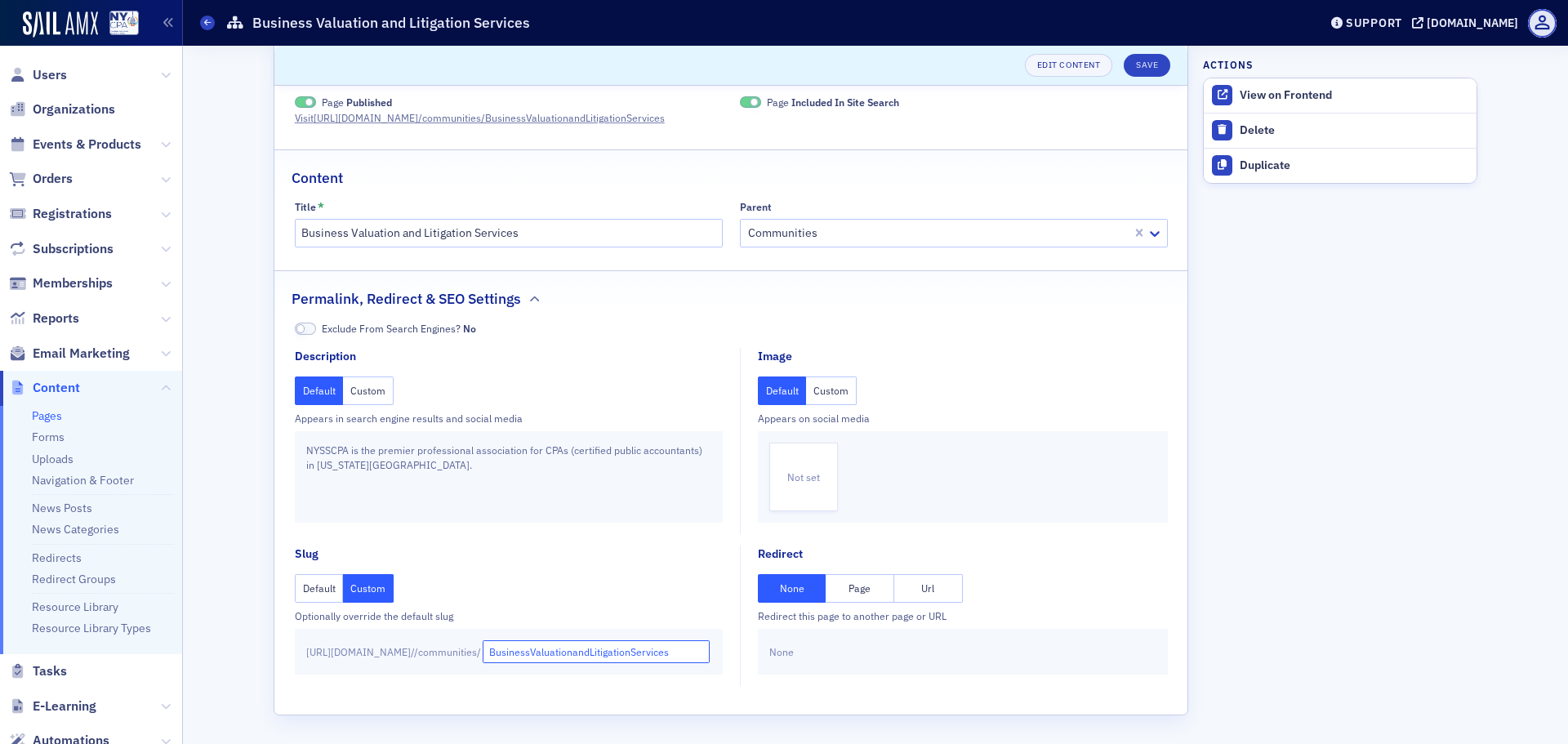
drag, startPoint x: 559, startPoint y: 651, endPoint x: 547, endPoint y: 651, distance: 12.0
click at [549, 651] on div "[URL][DOMAIN_NAME] / /communities/ BusinessValuationandLitigationServices" at bounding box center [509, 652] width 428 height 46
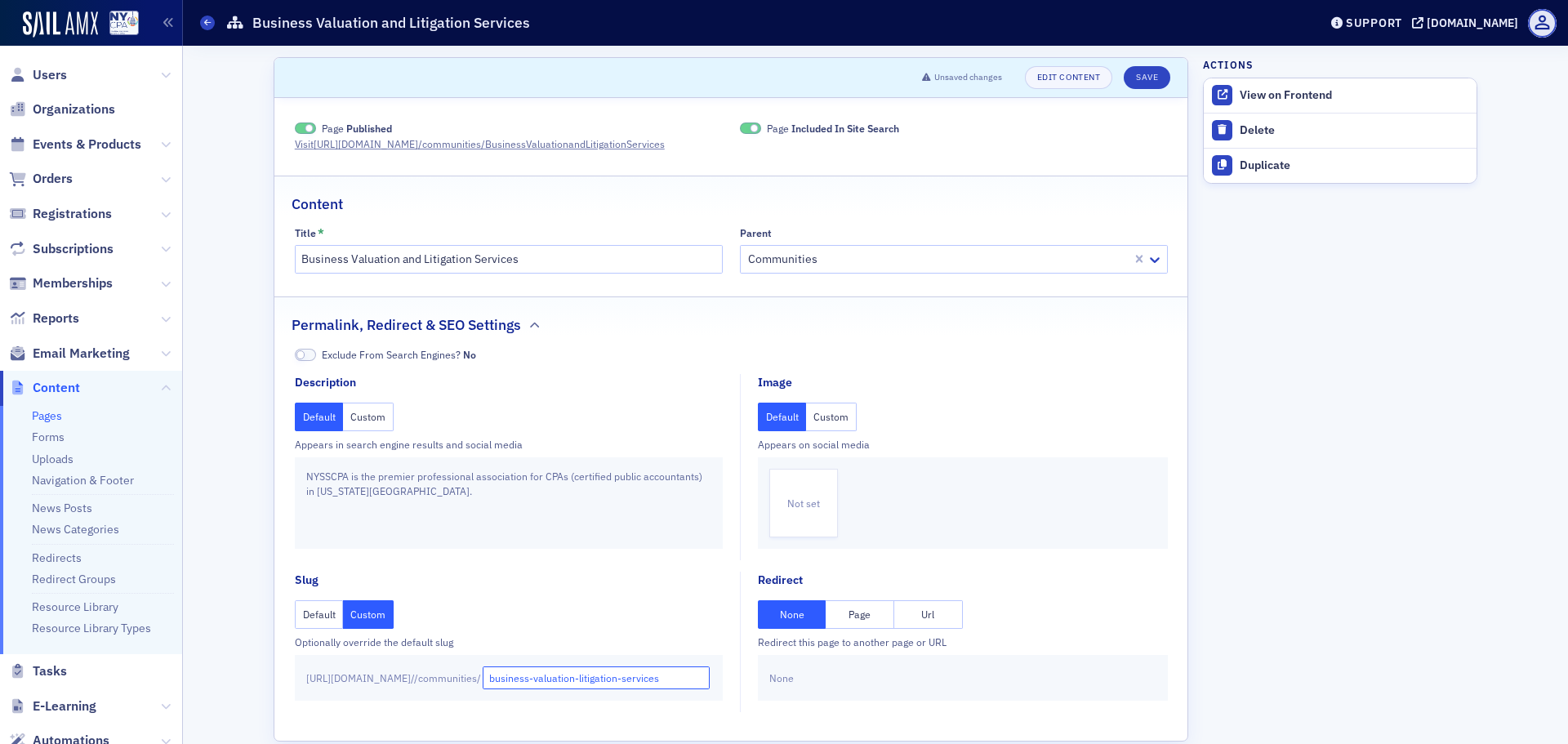
type input "business-valuation-litigation-services"
click at [555, 270] on input "Business Valuation and Litigation Services" at bounding box center [509, 259] width 428 height 28
type input "Business Valuation and Litigation Services Community"
click at [1133, 75] on button "Save" at bounding box center [1147, 78] width 47 height 23
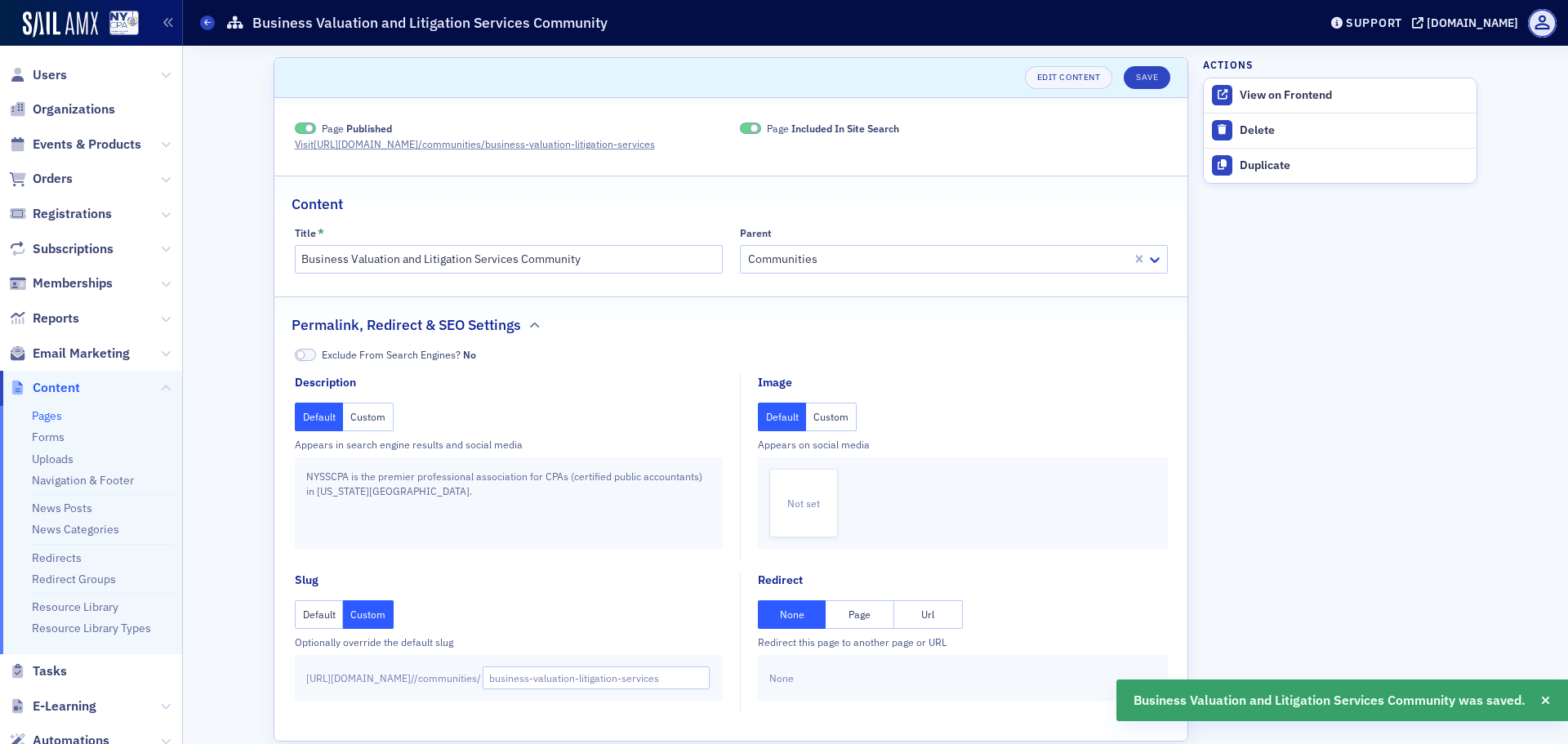
click at [213, 31] on div "Pages Business Valuation and Litigation Services Community" at bounding box center [746, 23] width 1094 height 31
click at [205, 26] on icon at bounding box center [207, 22] width 7 height 8
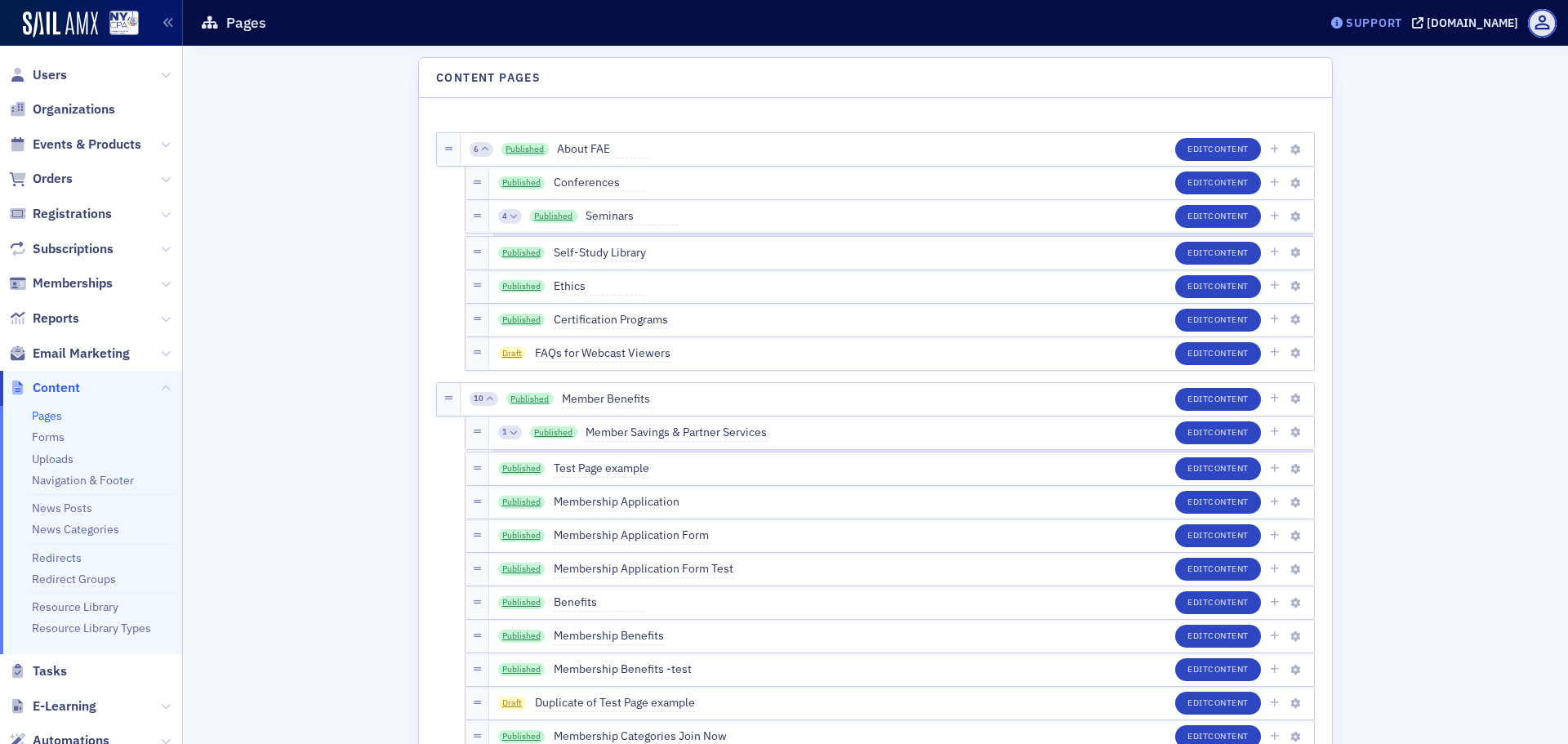
scroll to position [2885, 0]
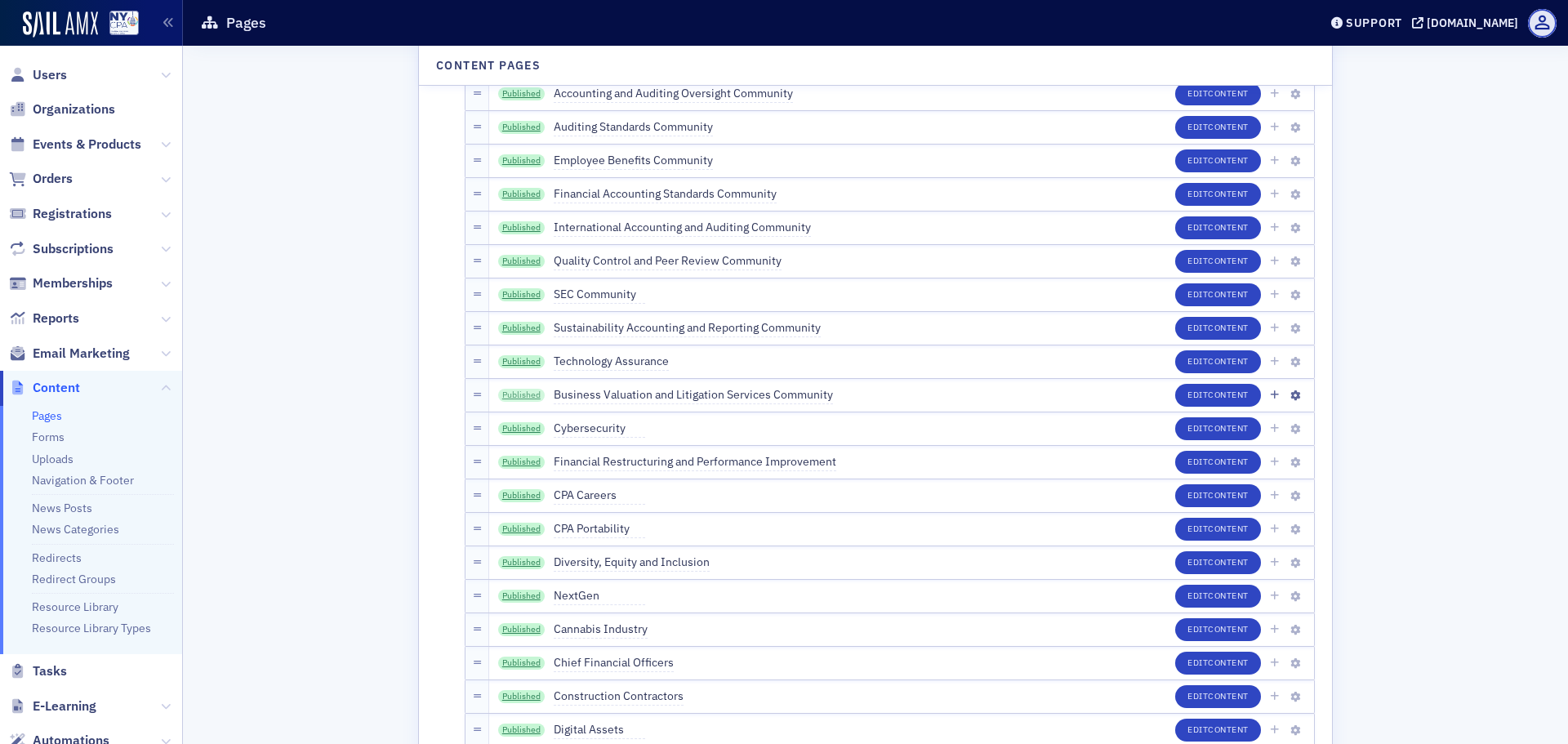
click at [504, 392] on link "Published" at bounding box center [522, 395] width 48 height 13
click at [1212, 392] on span "Content" at bounding box center [1228, 394] width 41 height 11
click at [1286, 422] on span at bounding box center [1294, 429] width 15 height 15
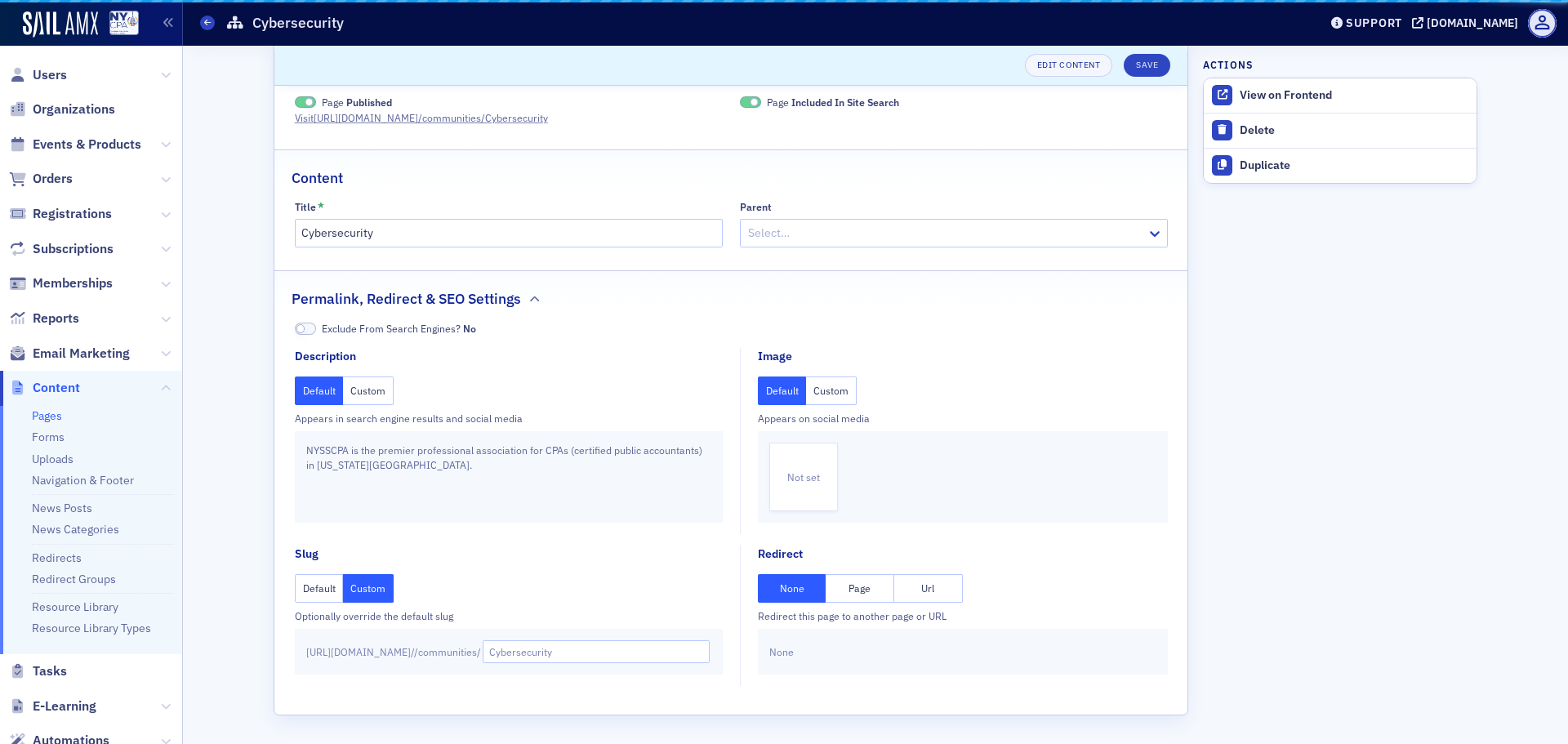
click at [1292, 430] on aside "Actions View on Frontend Delete Duplicate" at bounding box center [1340, 381] width 275 height 724
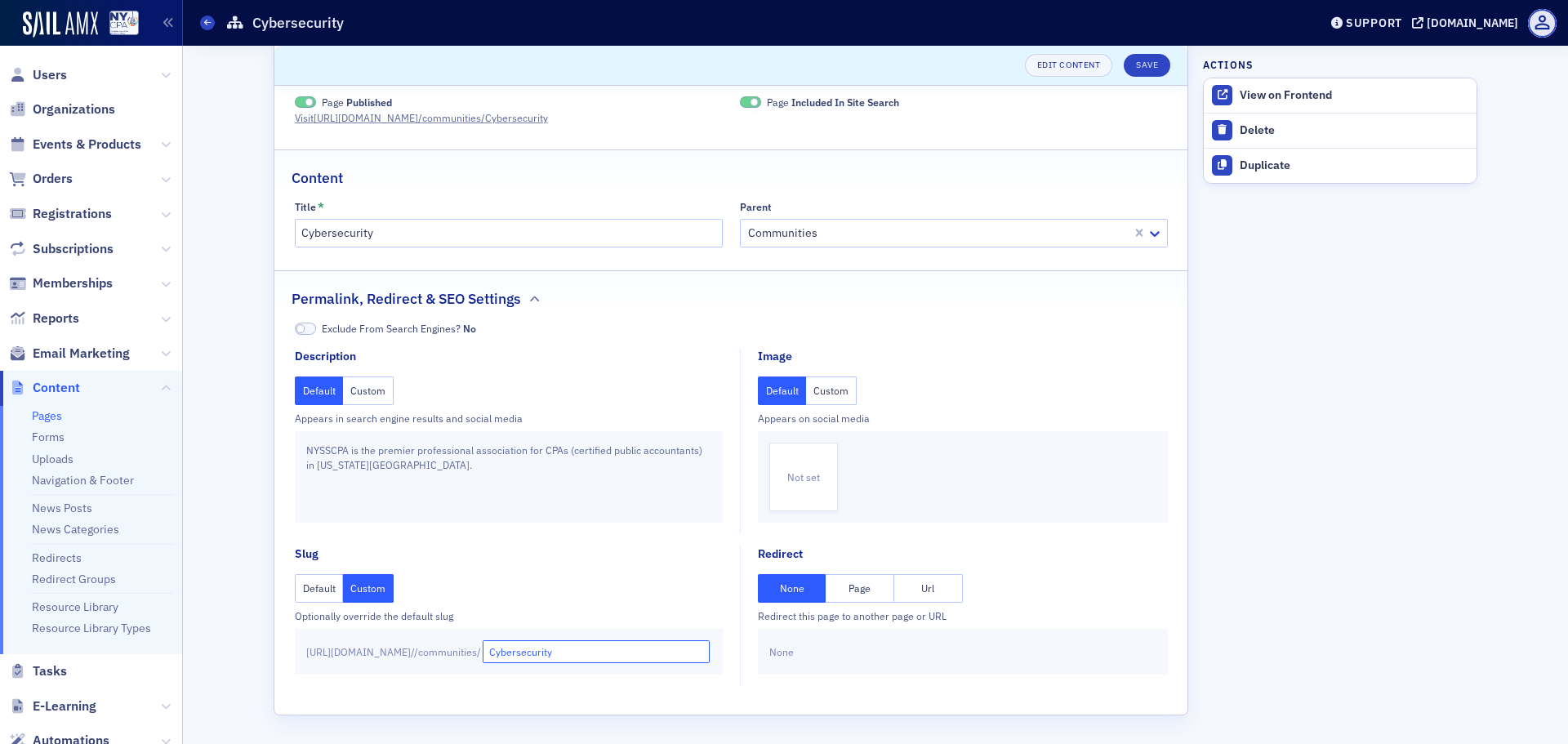
click at [560, 656] on input "Cybersecurity" at bounding box center [596, 651] width 228 height 23
type input "cybersecurity"
click at [502, 247] on input "Cybersecurity" at bounding box center [509, 233] width 428 height 28
type input "Cybersecurity Community"
click at [1135, 61] on button "Save" at bounding box center [1147, 65] width 47 height 23
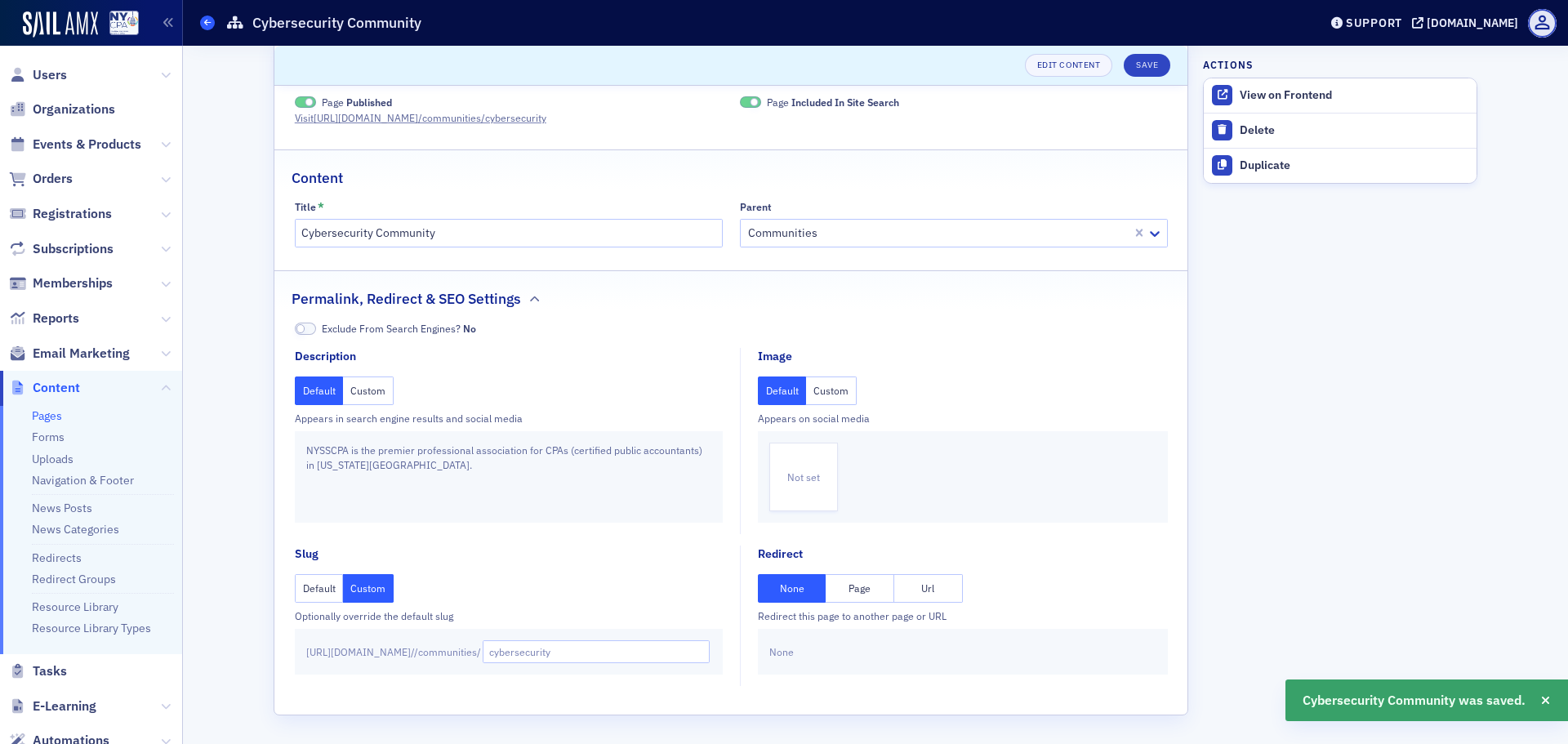
click at [201, 24] on span at bounding box center [206, 22] width 15 height 15
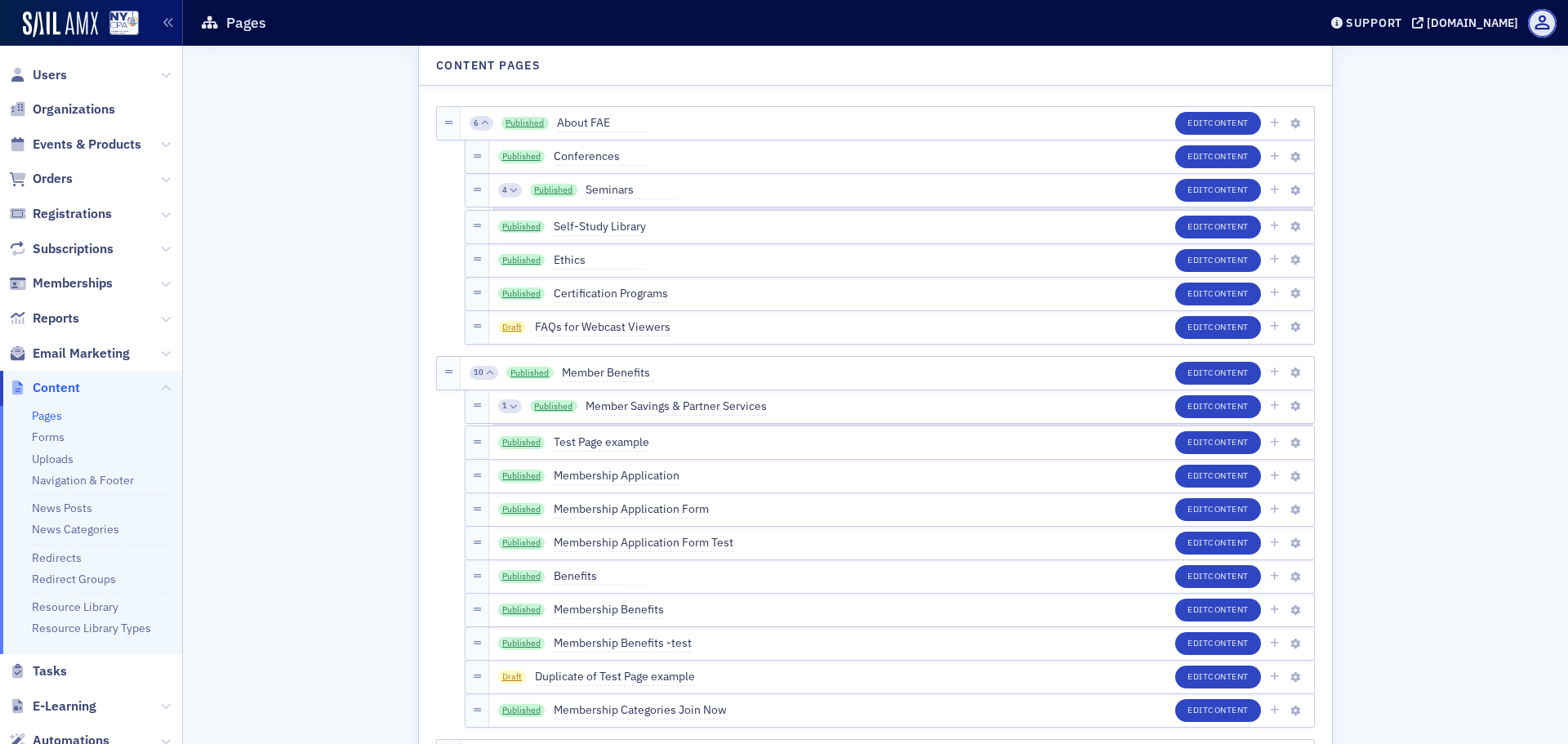
scroll to position [2918, 0]
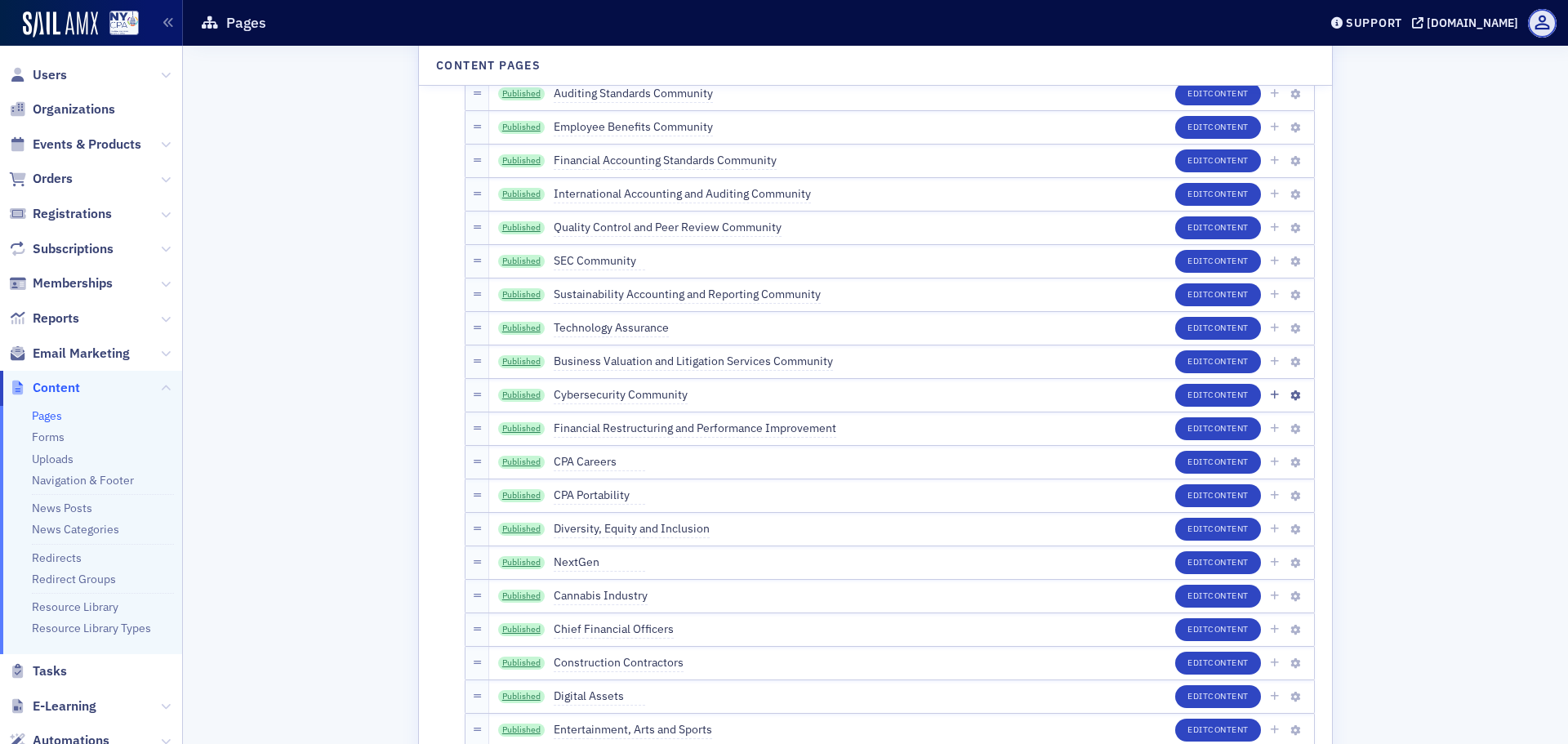
click at [520, 387] on div "Published Cybersecurity Community" at bounding box center [593, 395] width 189 height 18
click at [516, 392] on link "Published" at bounding box center [522, 395] width 48 height 13
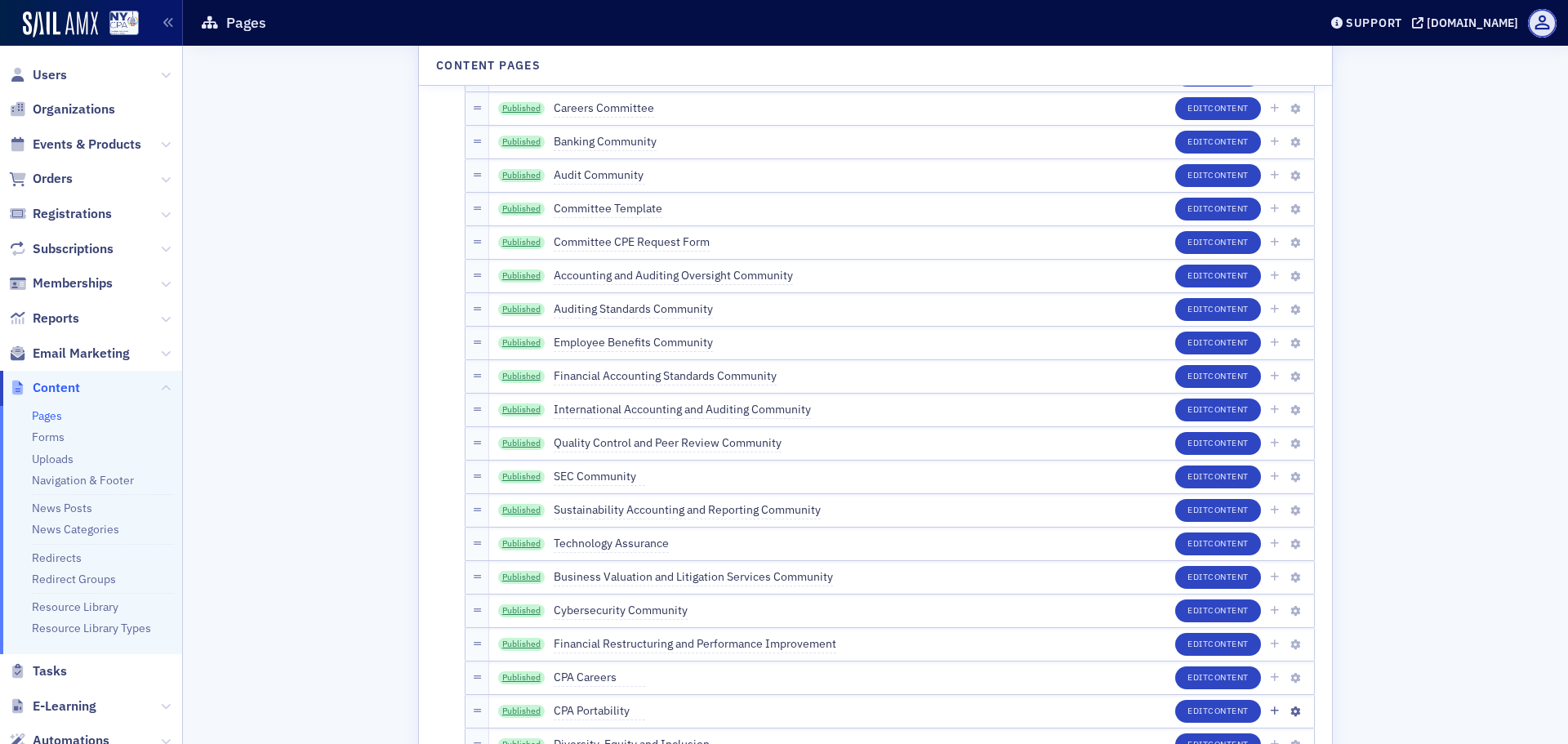
scroll to position [2591, 0]
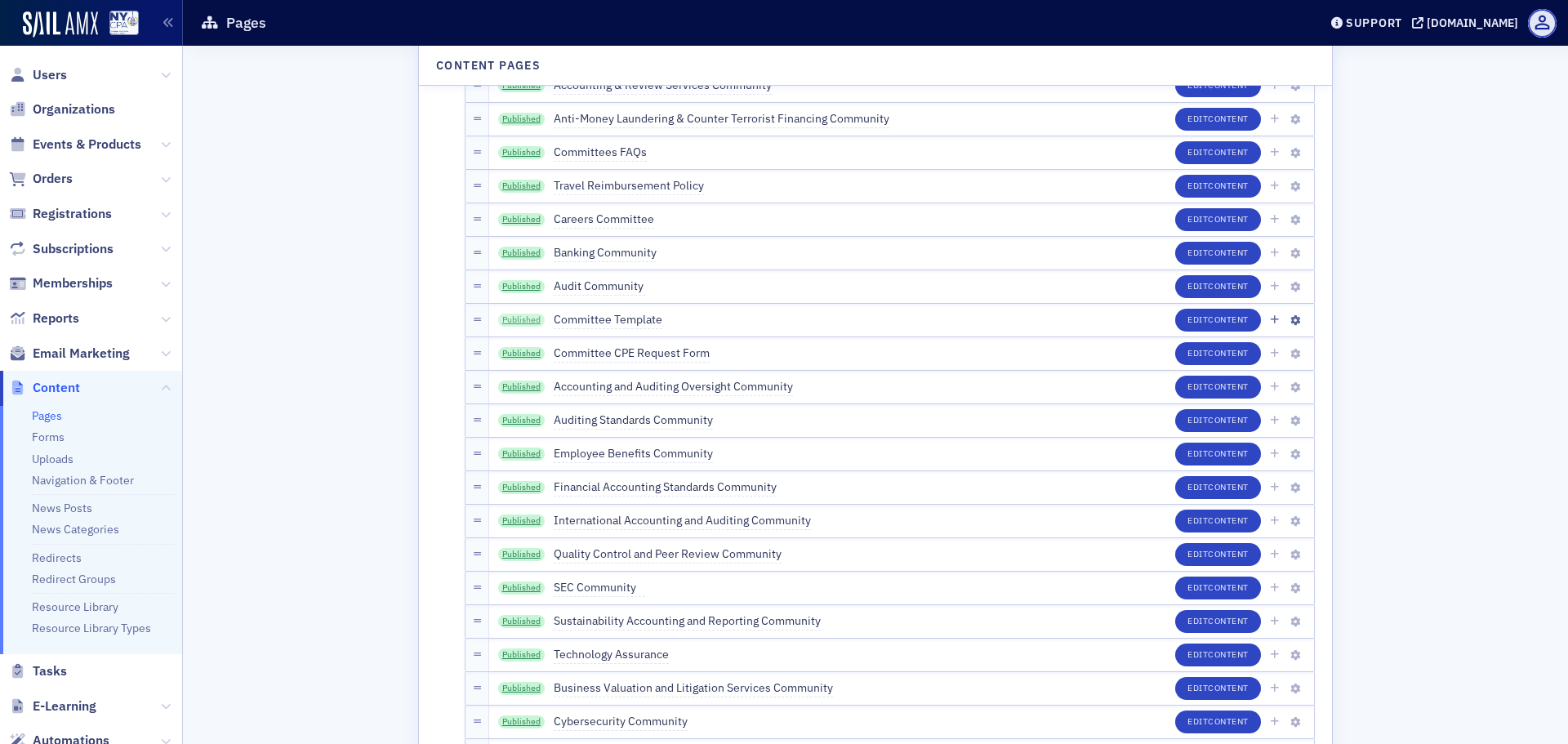
click at [524, 321] on link "Published" at bounding box center [522, 320] width 48 height 13
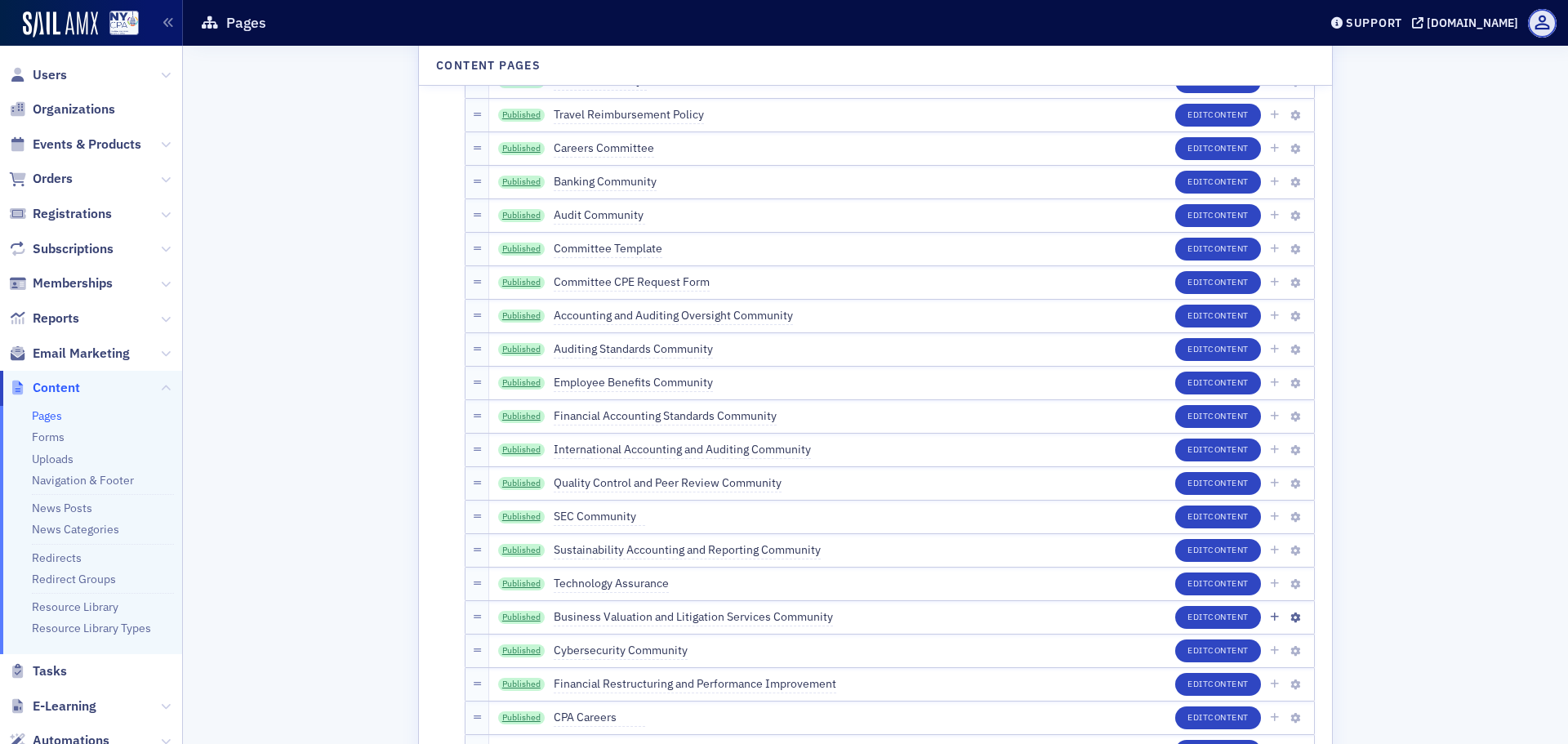
scroll to position [2754, 0]
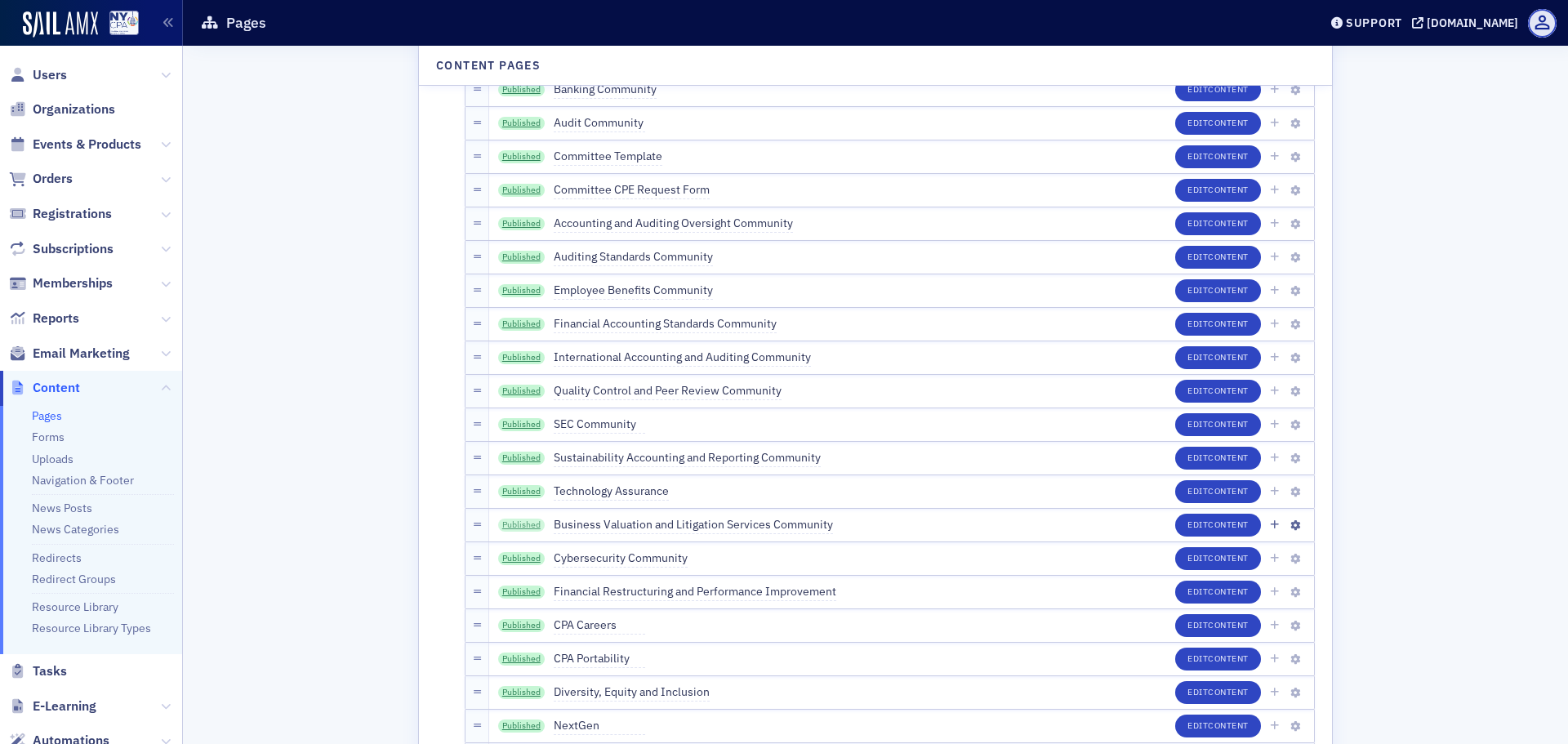
click at [523, 526] on link "Published" at bounding box center [522, 525] width 48 height 13
click at [1187, 555] on button "Edit Content" at bounding box center [1217, 558] width 85 height 23
